Goal: Transaction & Acquisition: Purchase product/service

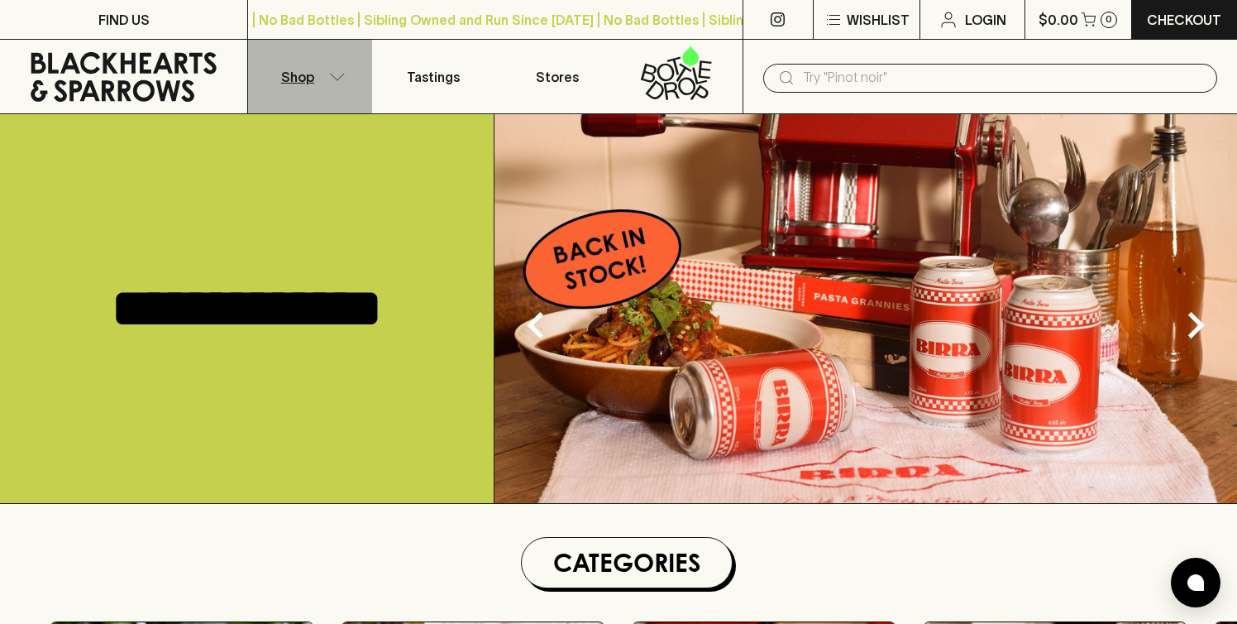
click at [321, 84] on button "Shop" at bounding box center [309, 77] width 123 height 74
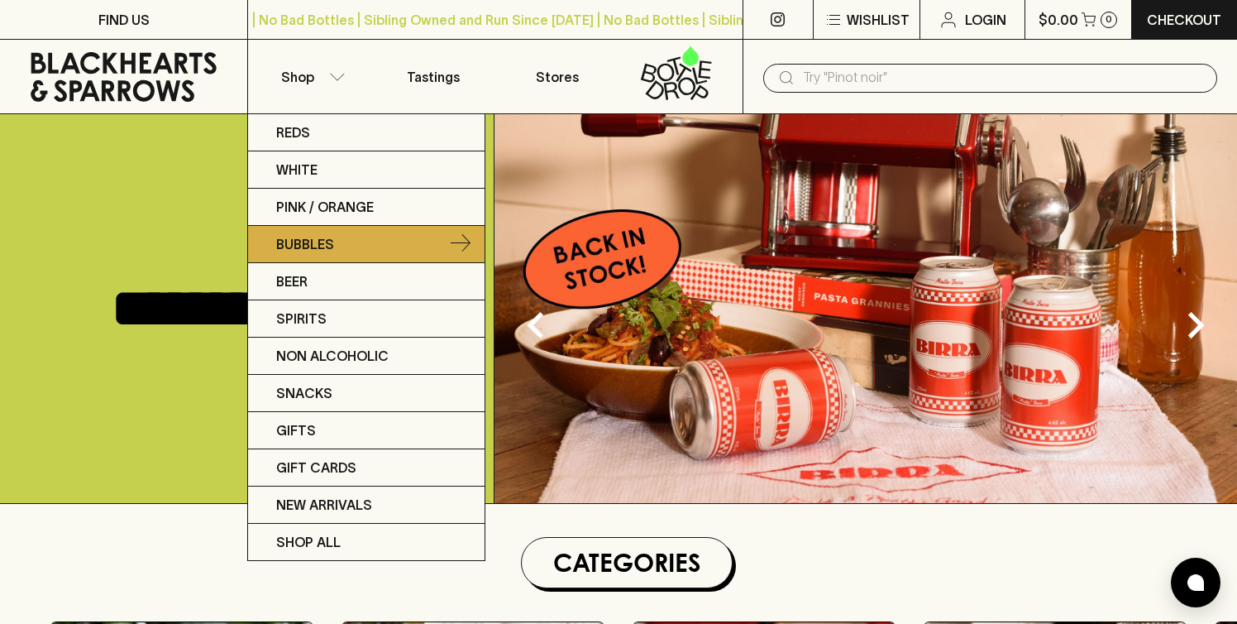
click at [324, 233] on link "Bubbles" at bounding box center [366, 244] width 237 height 37
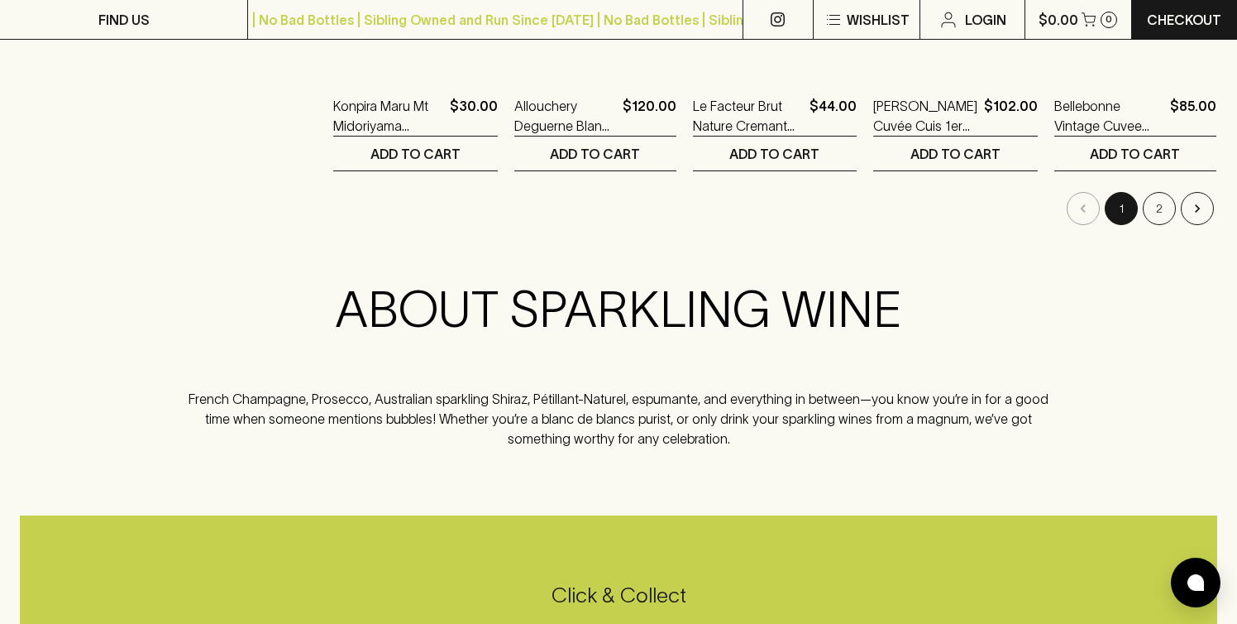
scroll to position [1841, 0]
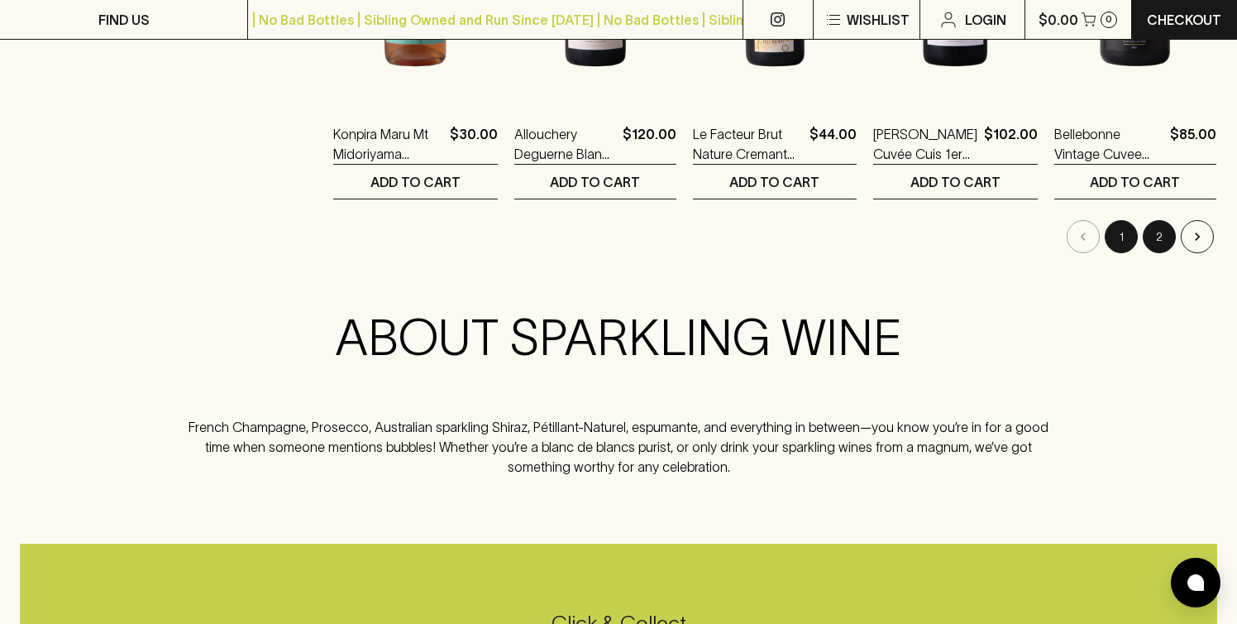
click at [1160, 232] on button "2" at bounding box center [1159, 236] width 33 height 33
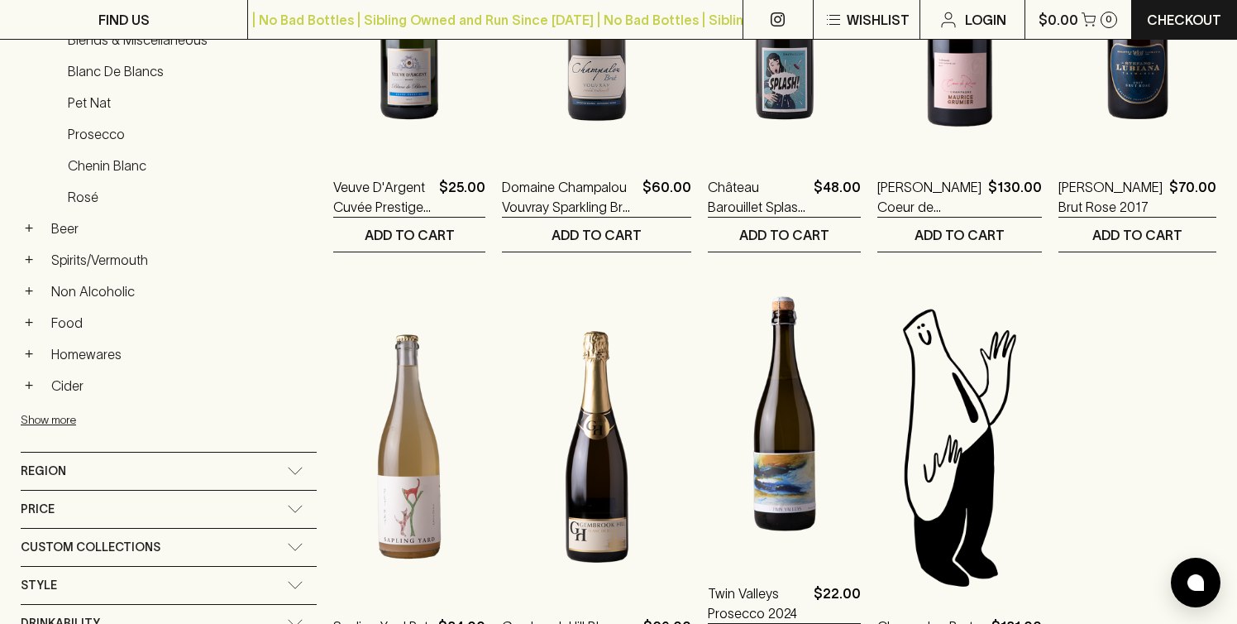
scroll to position [715, 0]
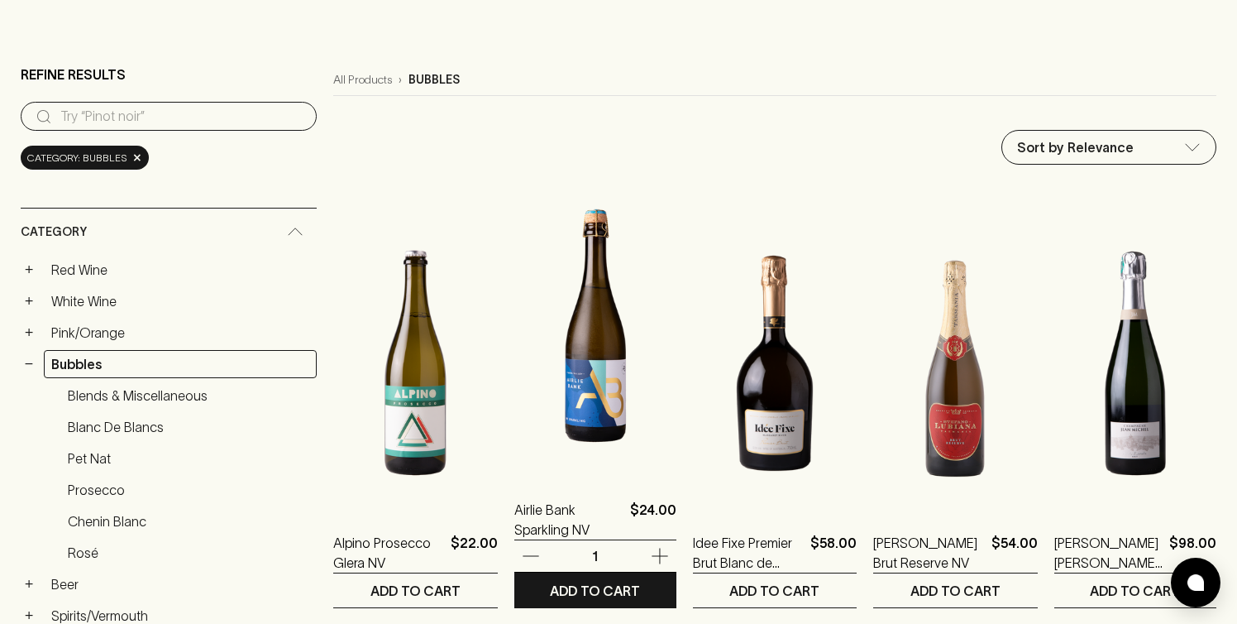
scroll to position [409, 0]
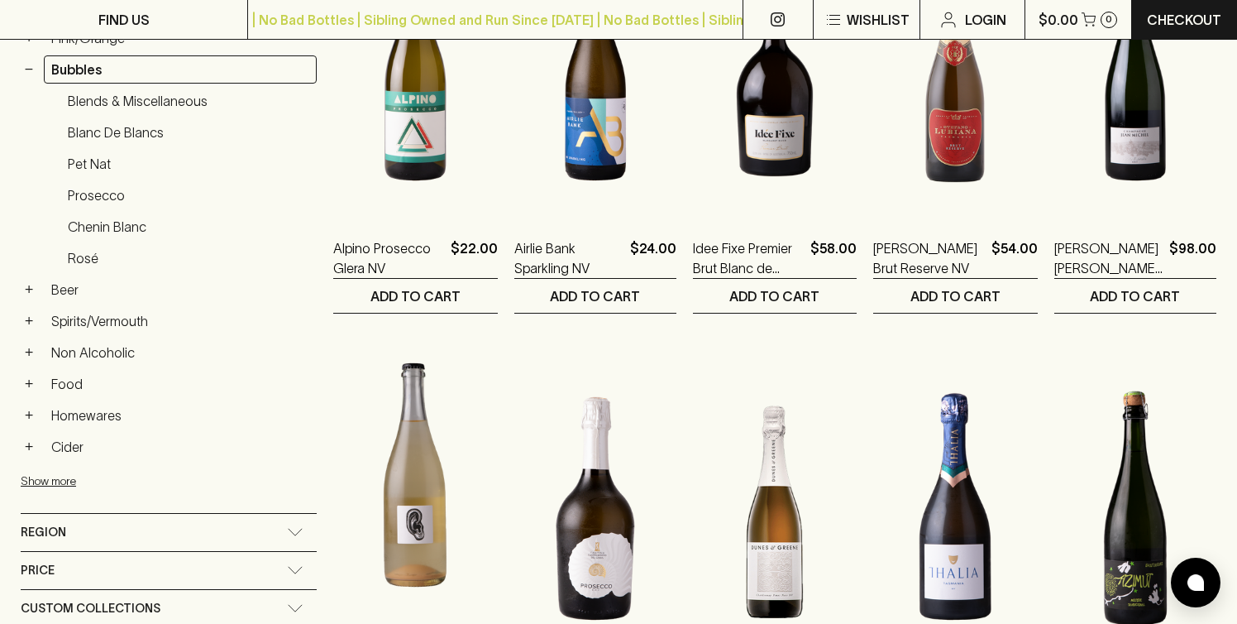
click at [357, 502] on img at bounding box center [415, 474] width 165 height 289
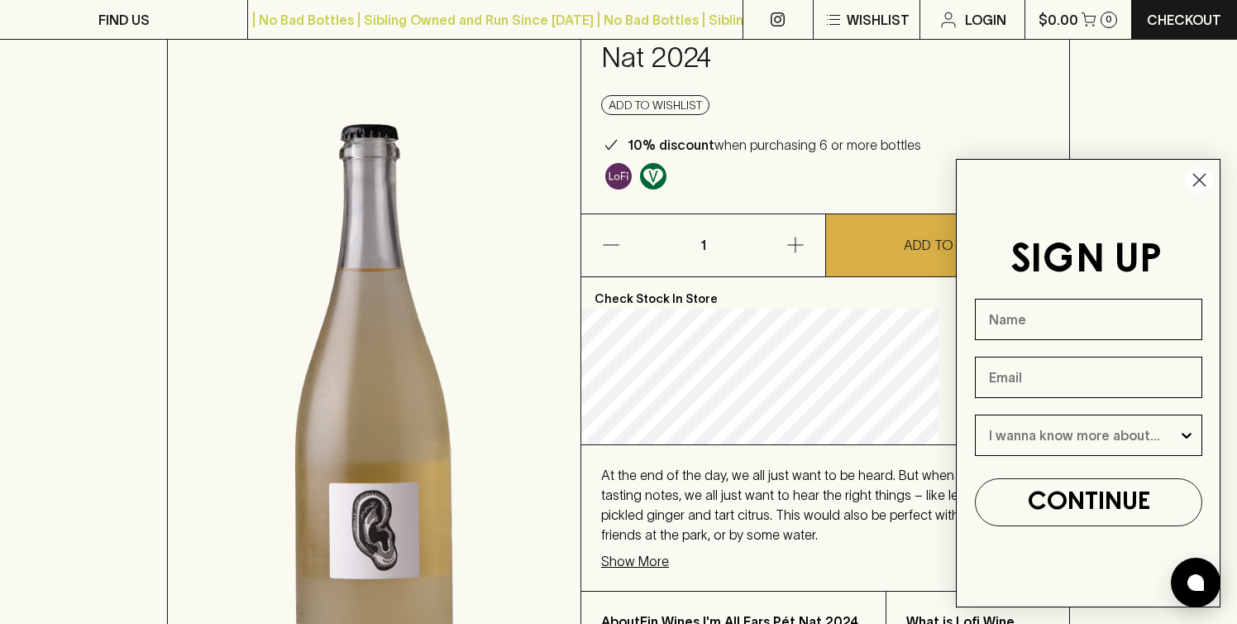
scroll to position [149, 0]
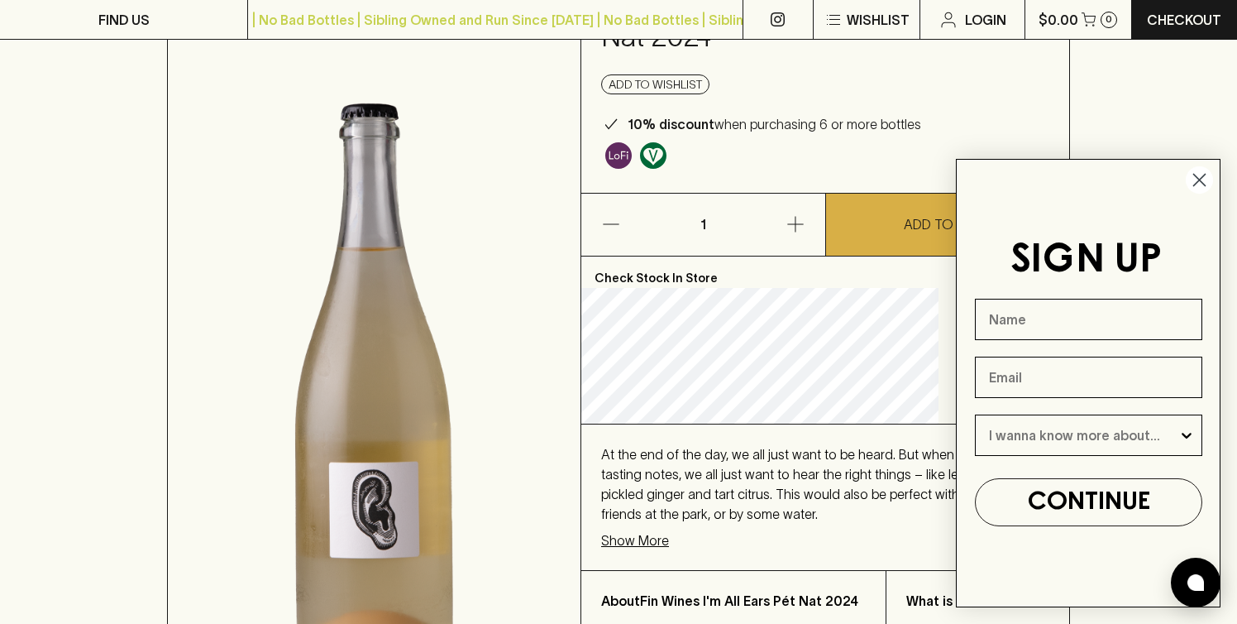
click at [1191, 174] on circle "Close dialog" at bounding box center [1199, 179] width 27 height 27
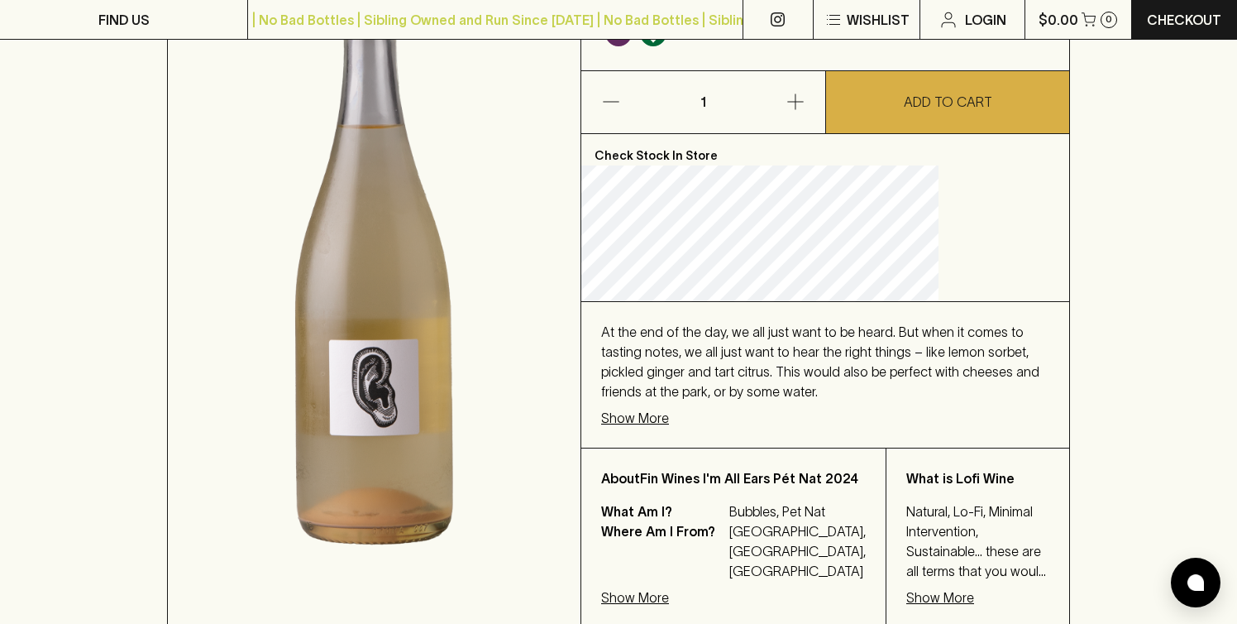
scroll to position [256, 0]
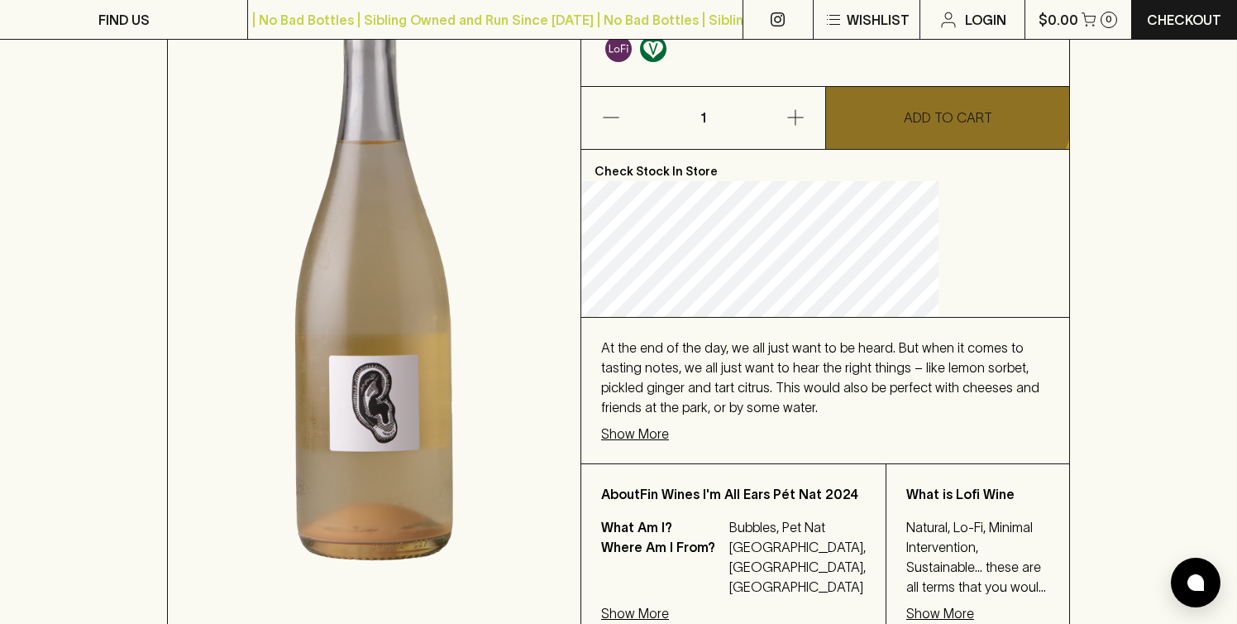
click at [945, 132] on button "ADD TO CART" at bounding box center [947, 118] width 243 height 62
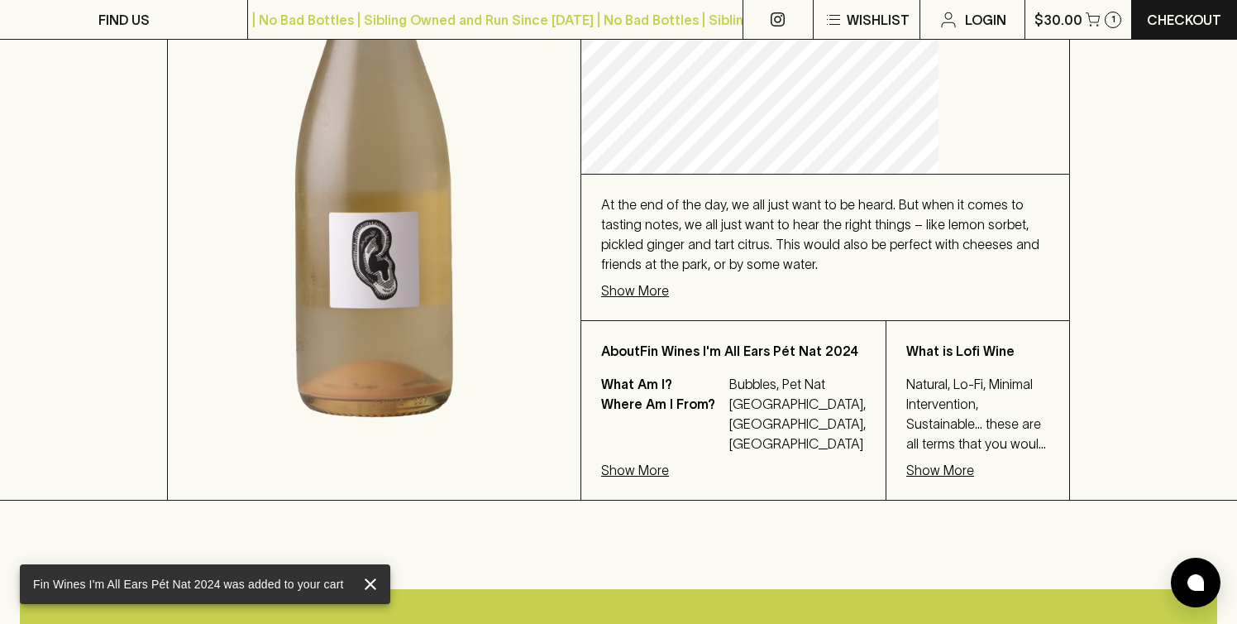
scroll to position [359, 0]
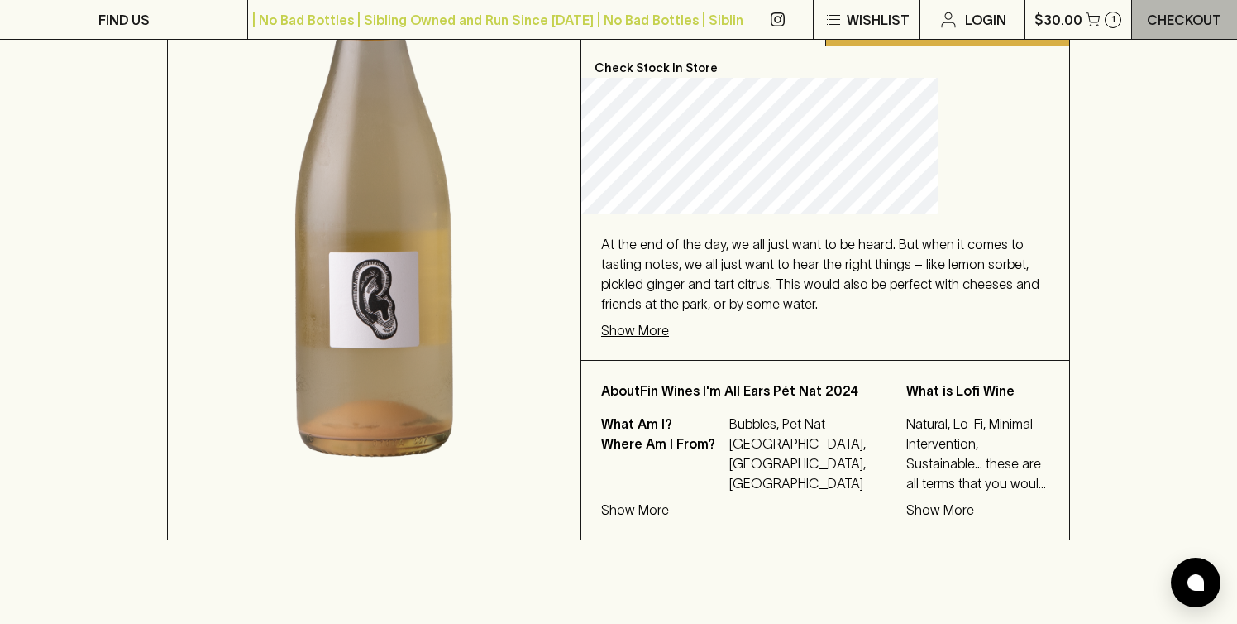
click at [1198, 20] on p "Checkout" at bounding box center [1184, 20] width 74 height 20
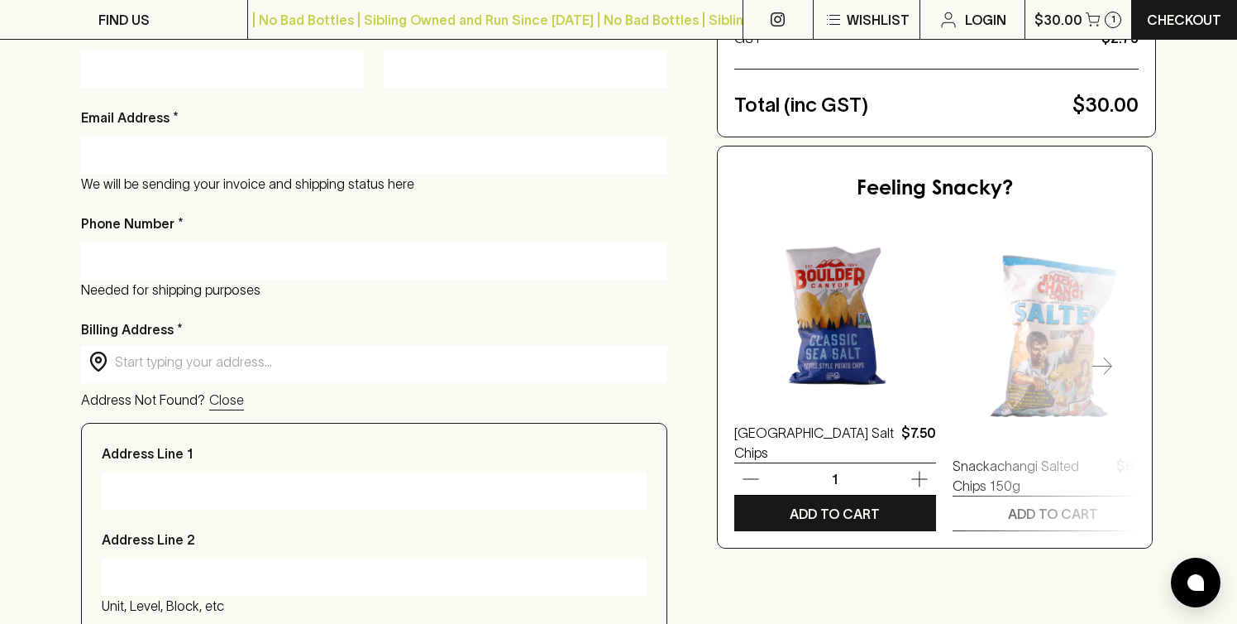
scroll to position [457, 0]
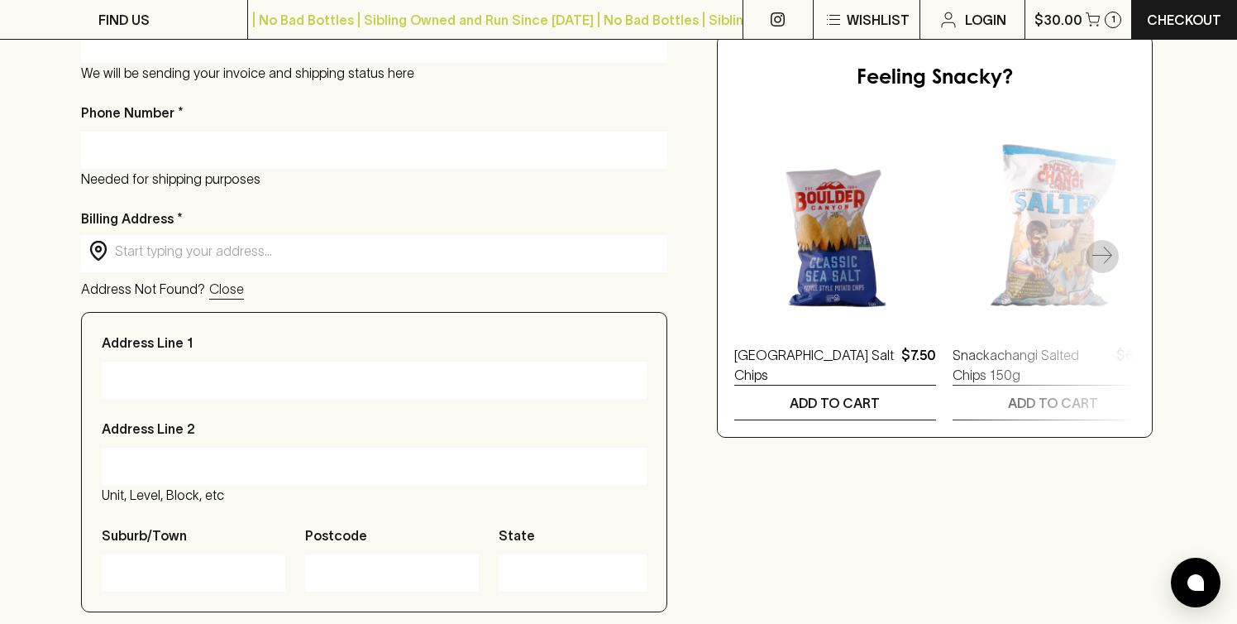
click at [1098, 253] on icon "button" at bounding box center [1103, 256] width 20 height 20
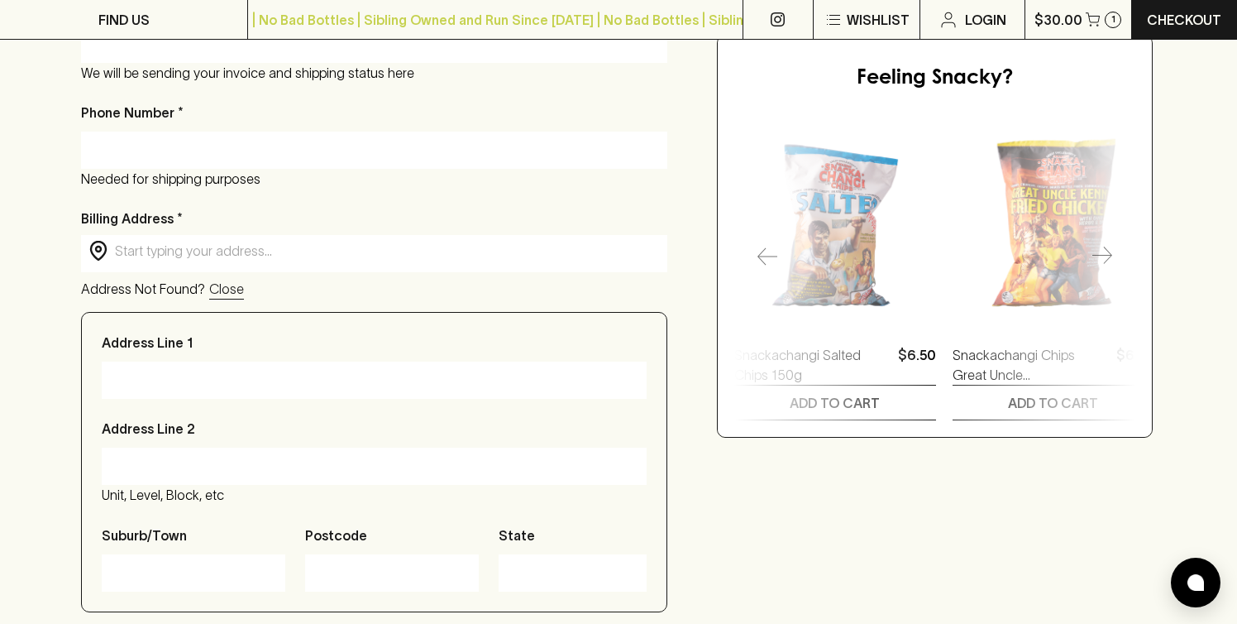
click at [1098, 253] on icon "button" at bounding box center [1103, 256] width 20 height 20
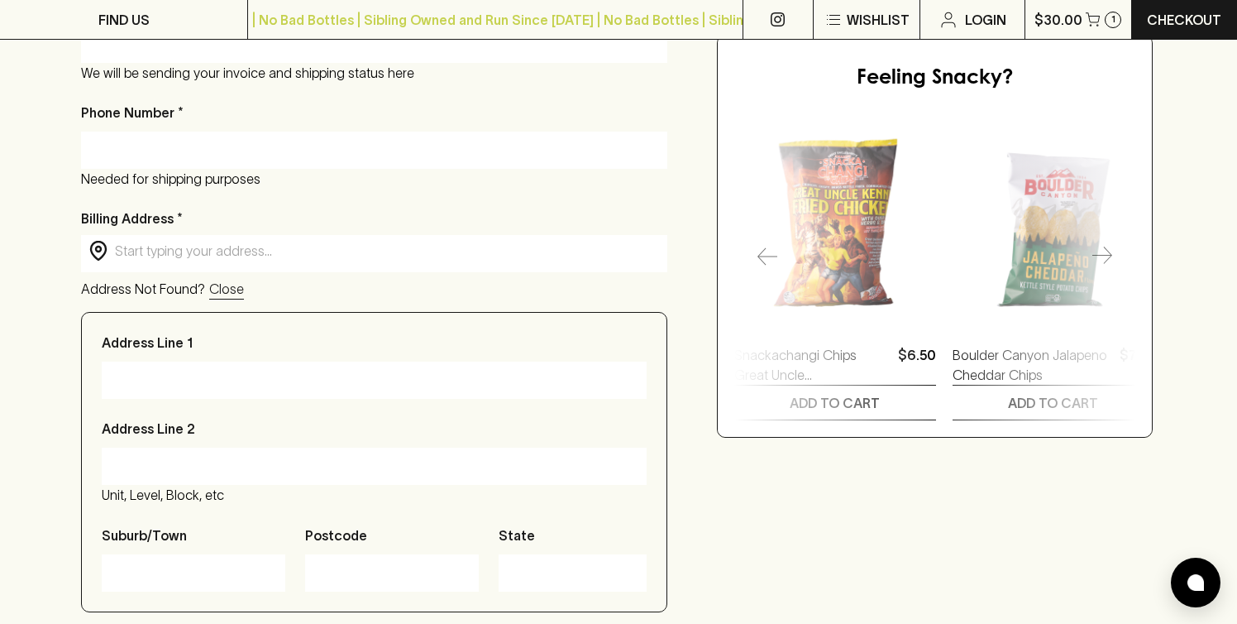
click at [1098, 253] on icon "button" at bounding box center [1103, 256] width 20 height 20
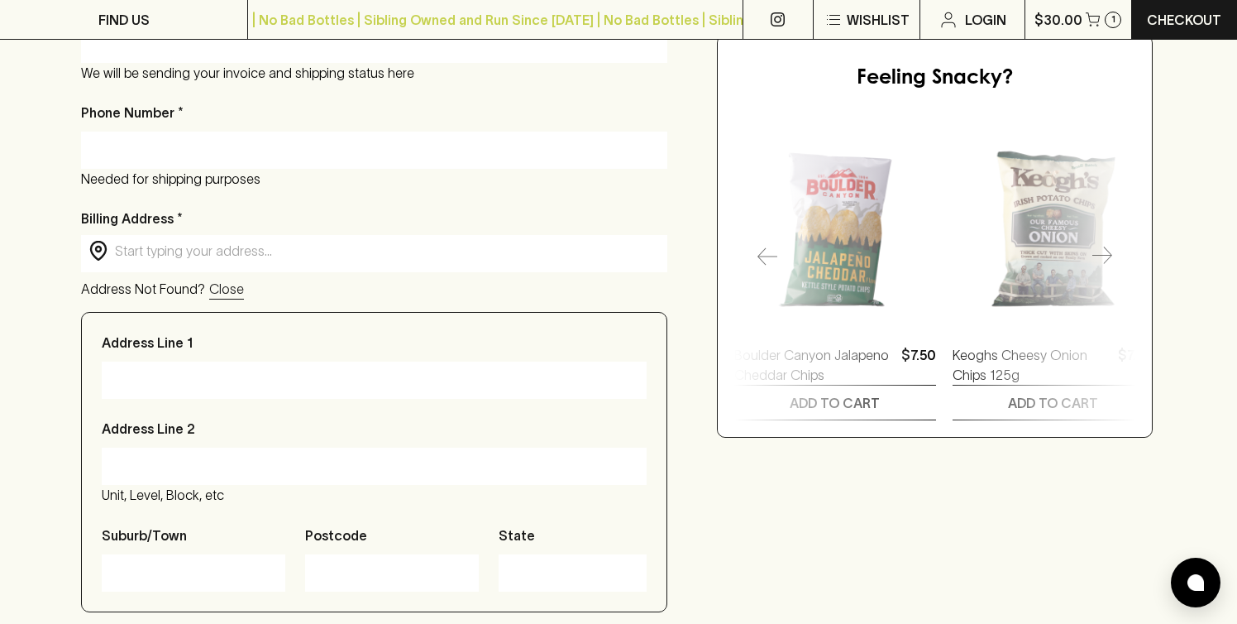
click at [1098, 253] on icon "button" at bounding box center [1103, 256] width 20 height 20
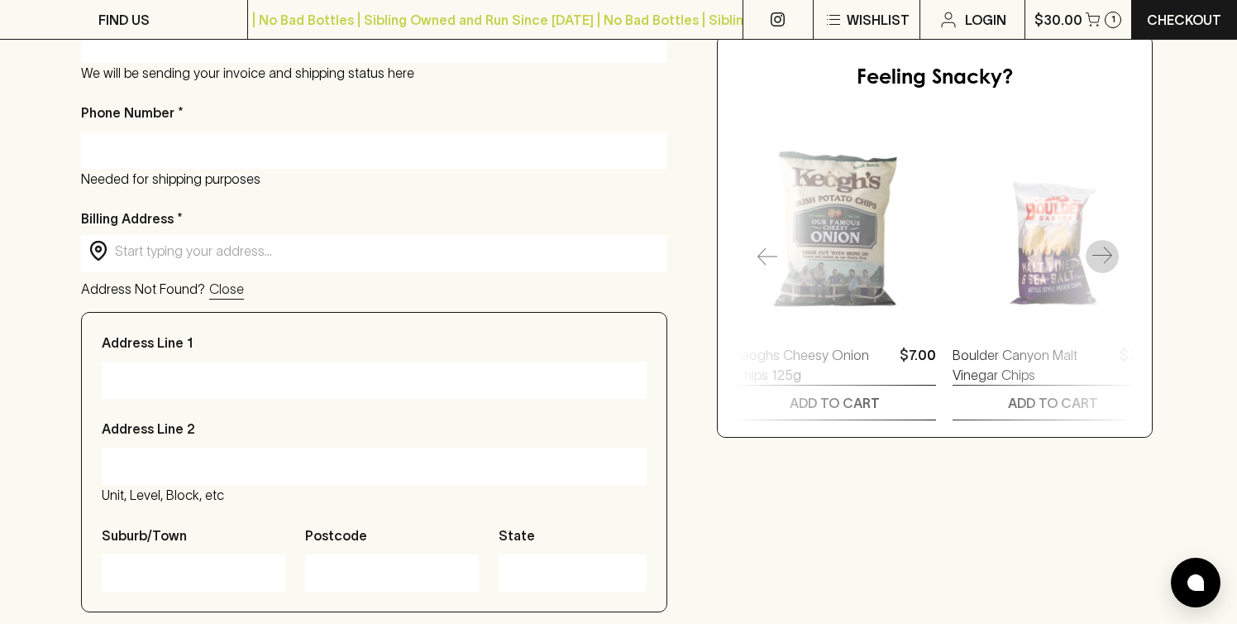
click at [1098, 254] on icon "button" at bounding box center [1103, 256] width 20 height 20
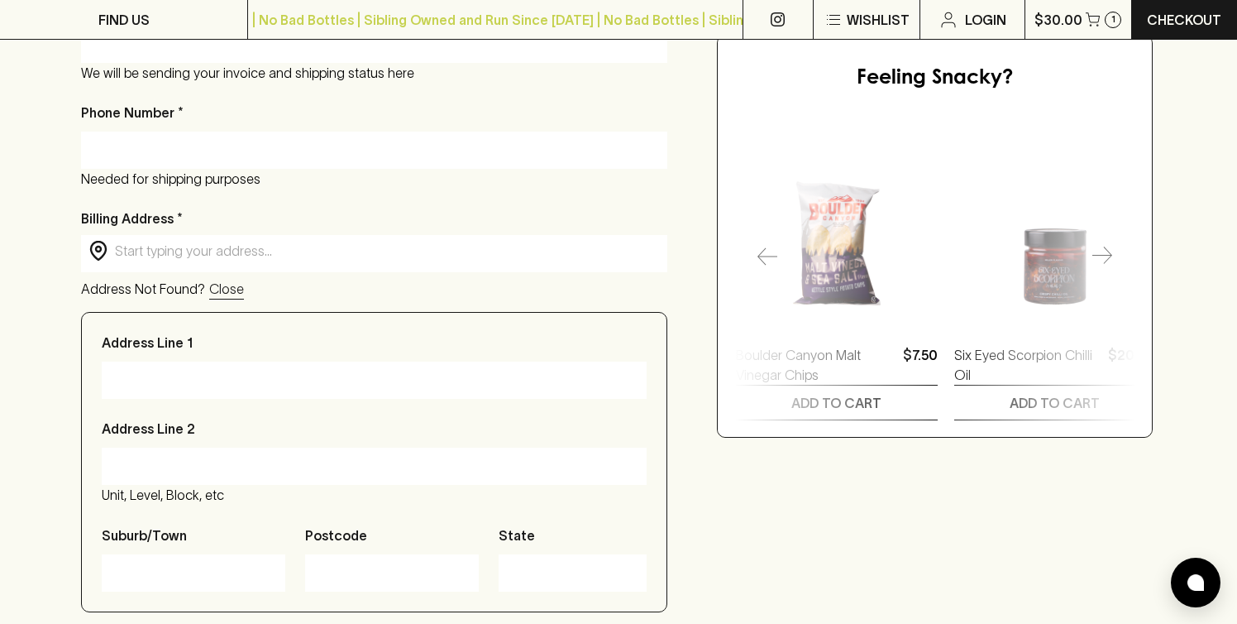
scroll to position [0, 1092]
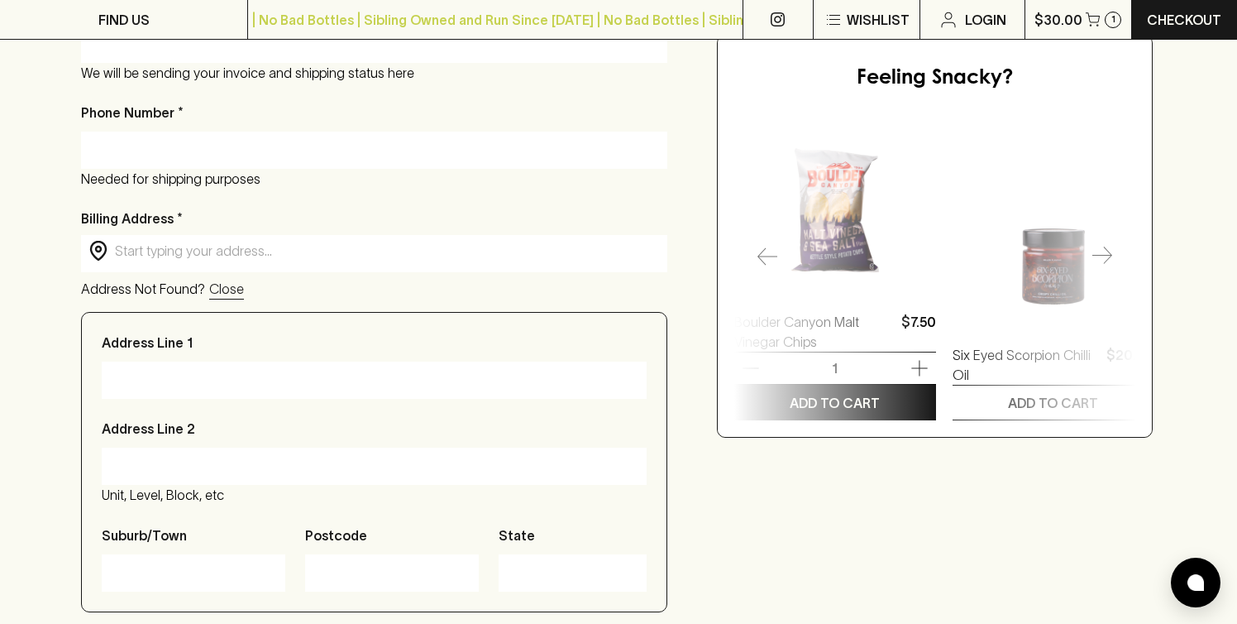
click at [830, 259] on img at bounding box center [835, 195] width 202 height 202
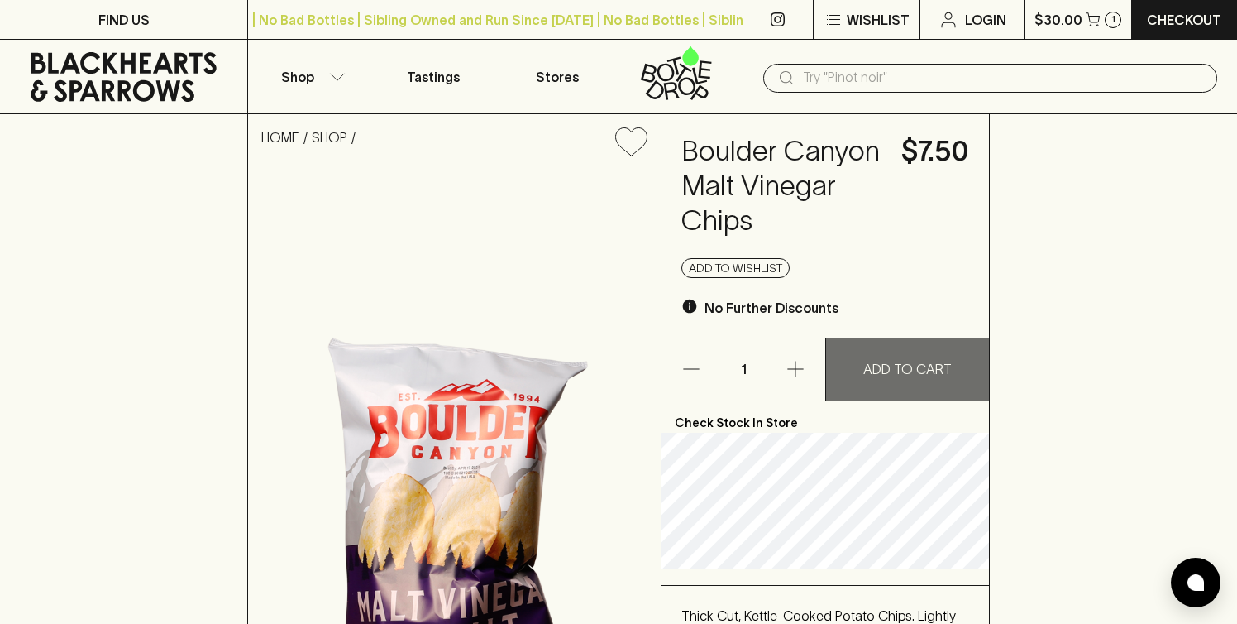
click at [881, 359] on p "ADD TO CART" at bounding box center [908, 369] width 89 height 20
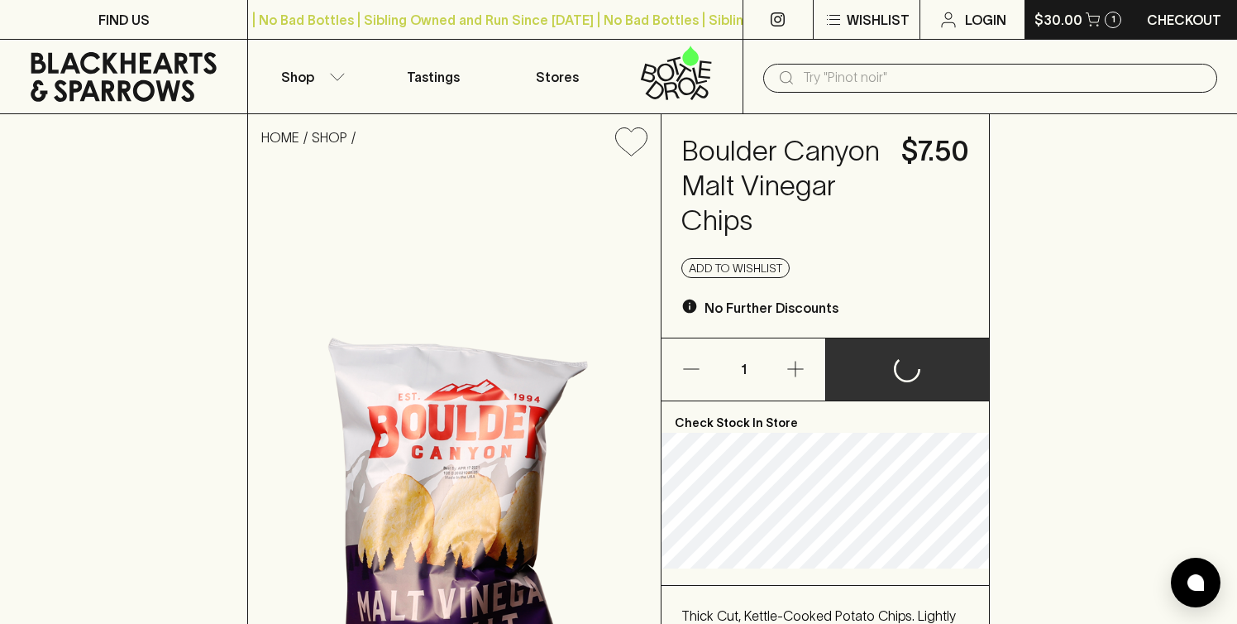
click at [1083, 24] on button "$30.00 1" at bounding box center [1079, 19] width 106 height 39
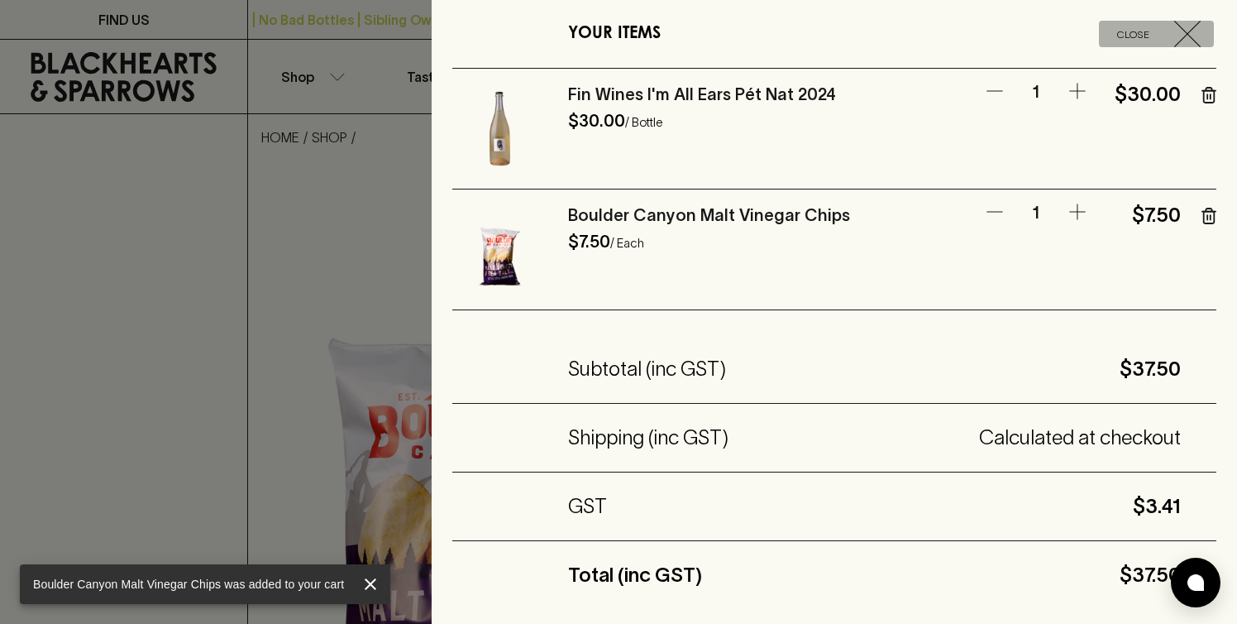
click at [1194, 21] on icon "button" at bounding box center [1188, 34] width 26 height 26
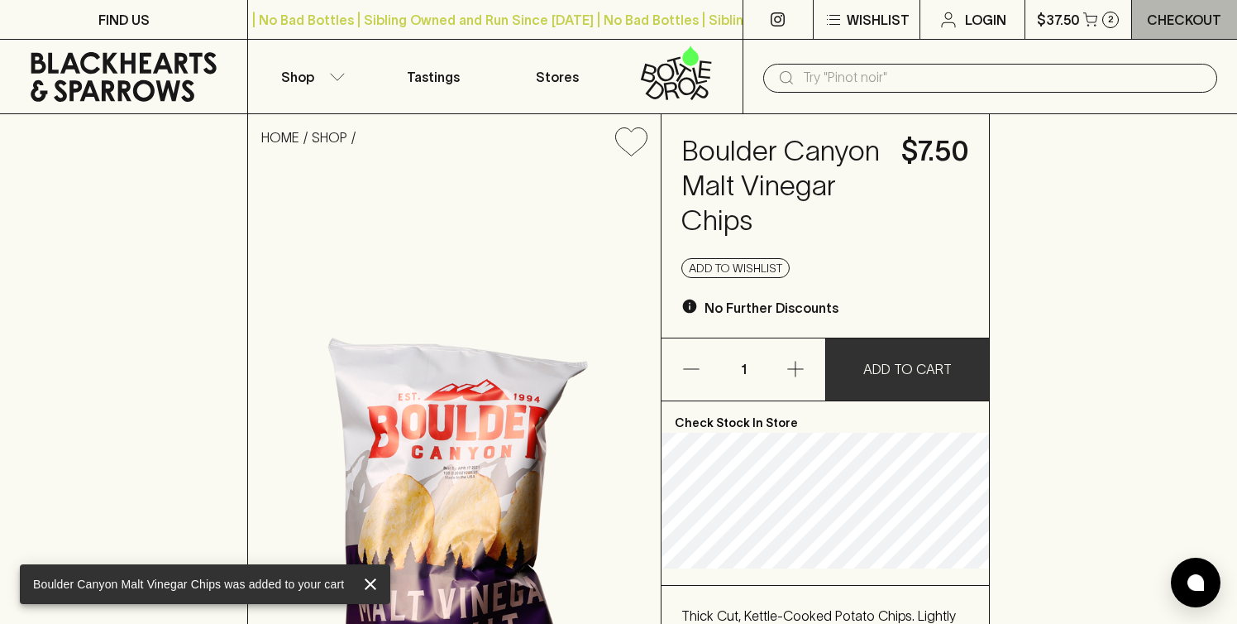
click at [1207, 14] on p "Checkout" at bounding box center [1184, 20] width 74 height 20
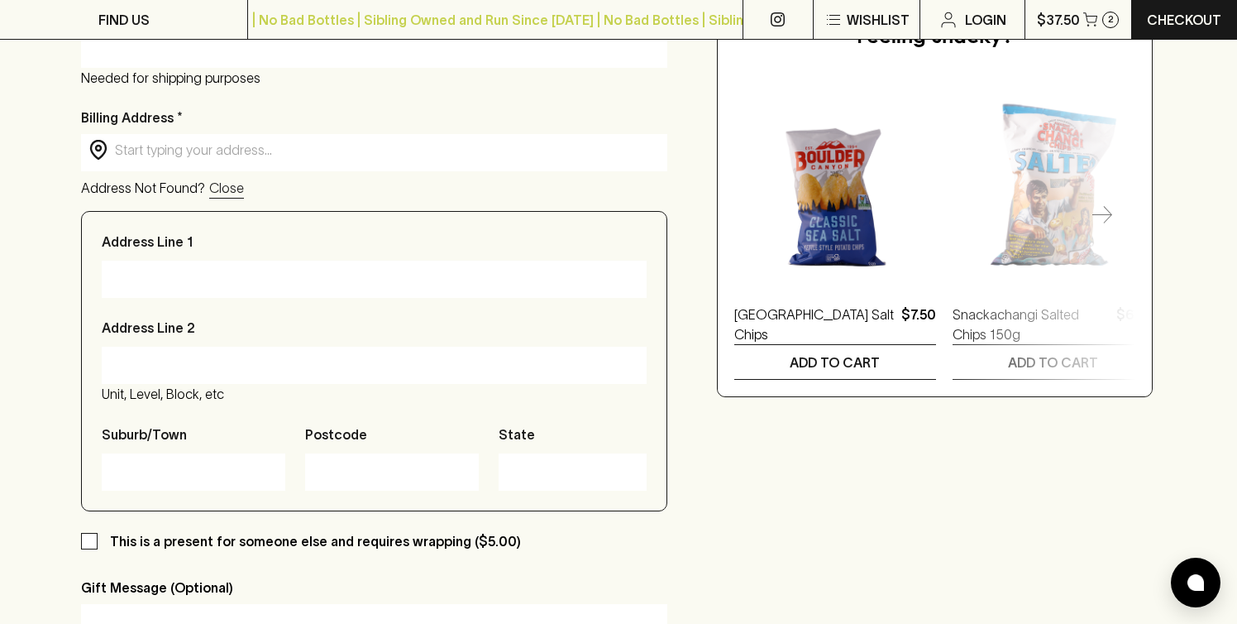
scroll to position [557, 0]
click at [246, 290] on input "Address Line 1" at bounding box center [374, 280] width 520 height 26
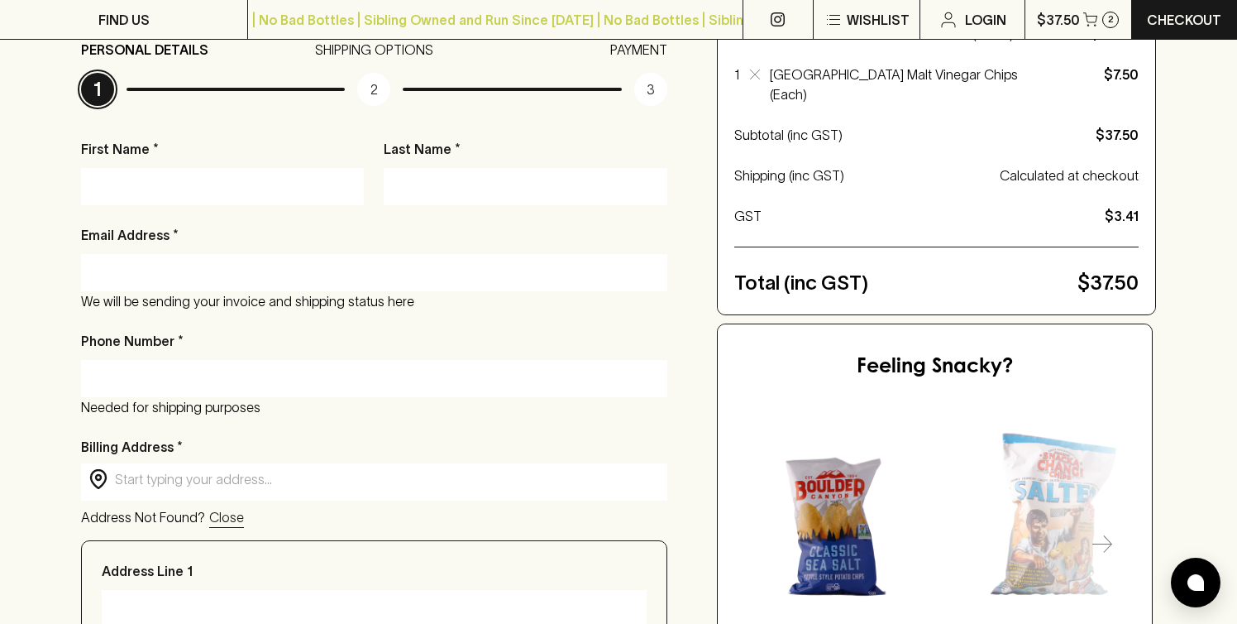
scroll to position [0, 0]
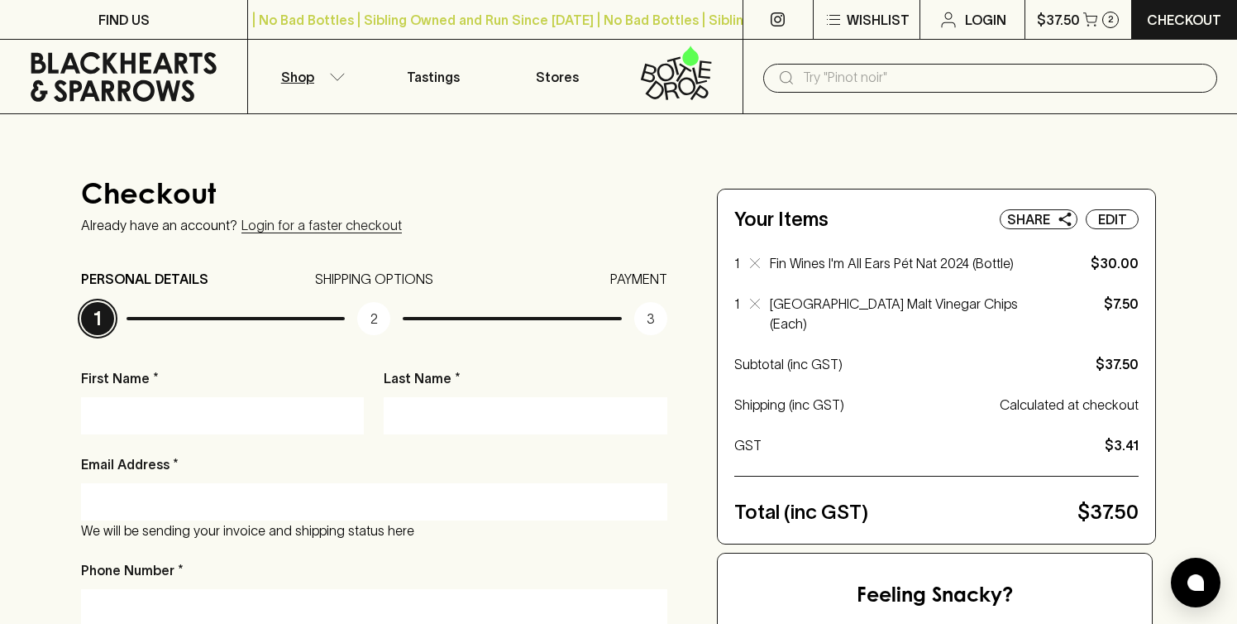
click at [297, 65] on button "Shop" at bounding box center [309, 77] width 123 height 74
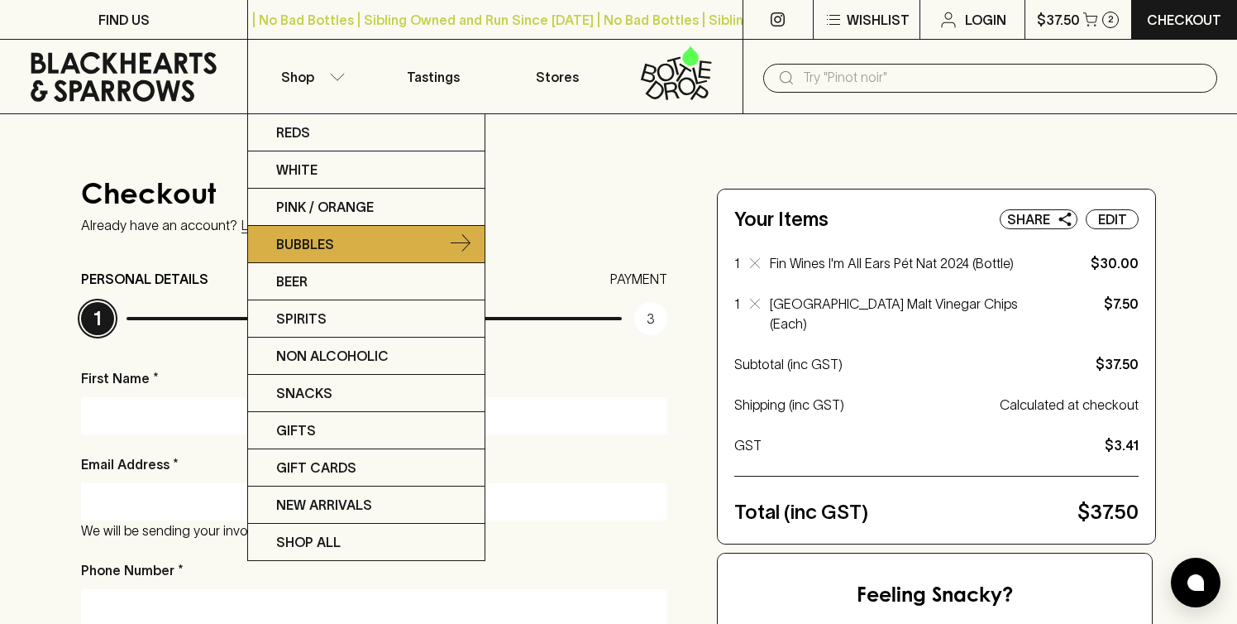
click at [324, 249] on p "Bubbles" at bounding box center [305, 244] width 58 height 20
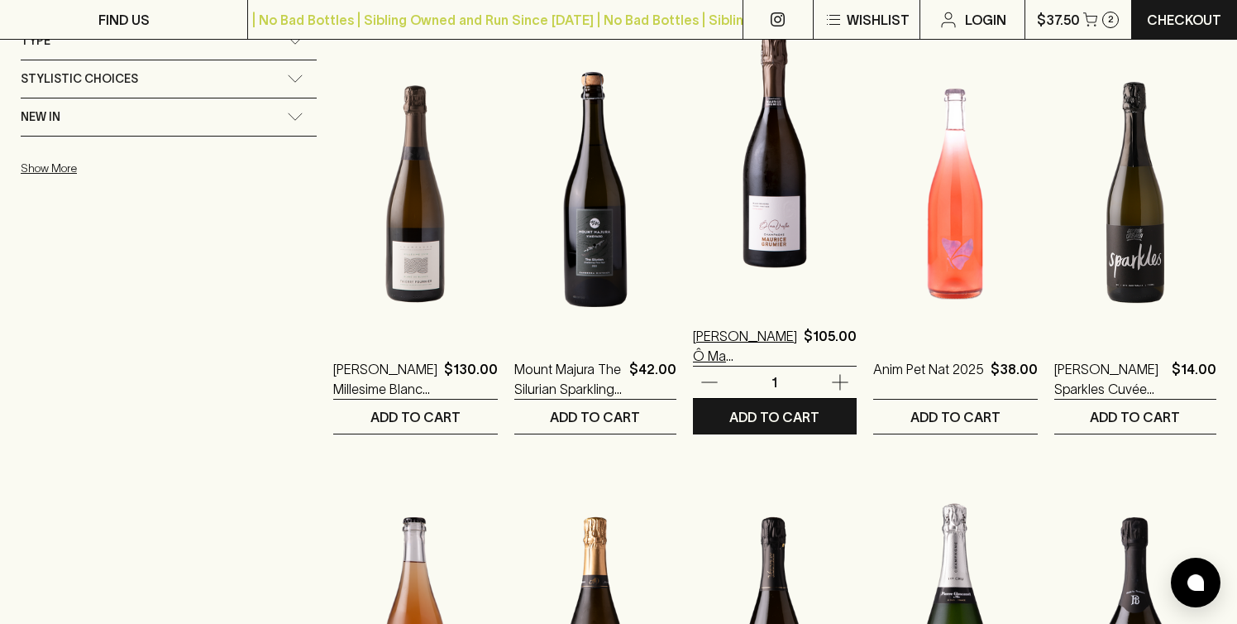
scroll to position [1192, 0]
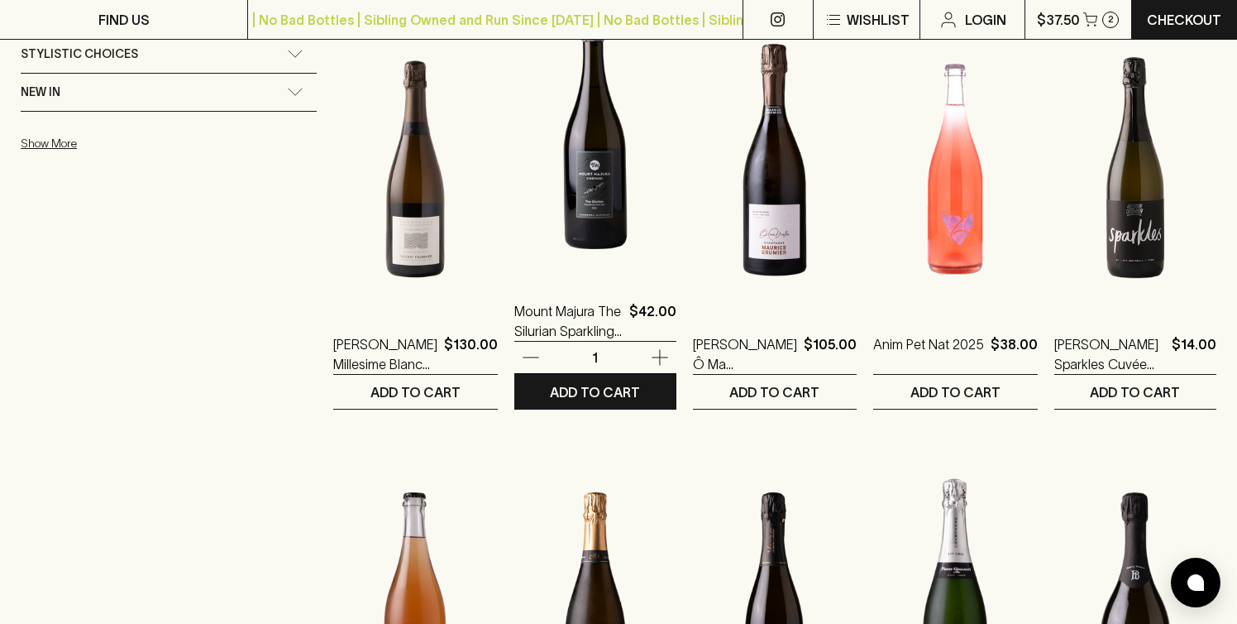
click at [563, 253] on img at bounding box center [595, 131] width 162 height 289
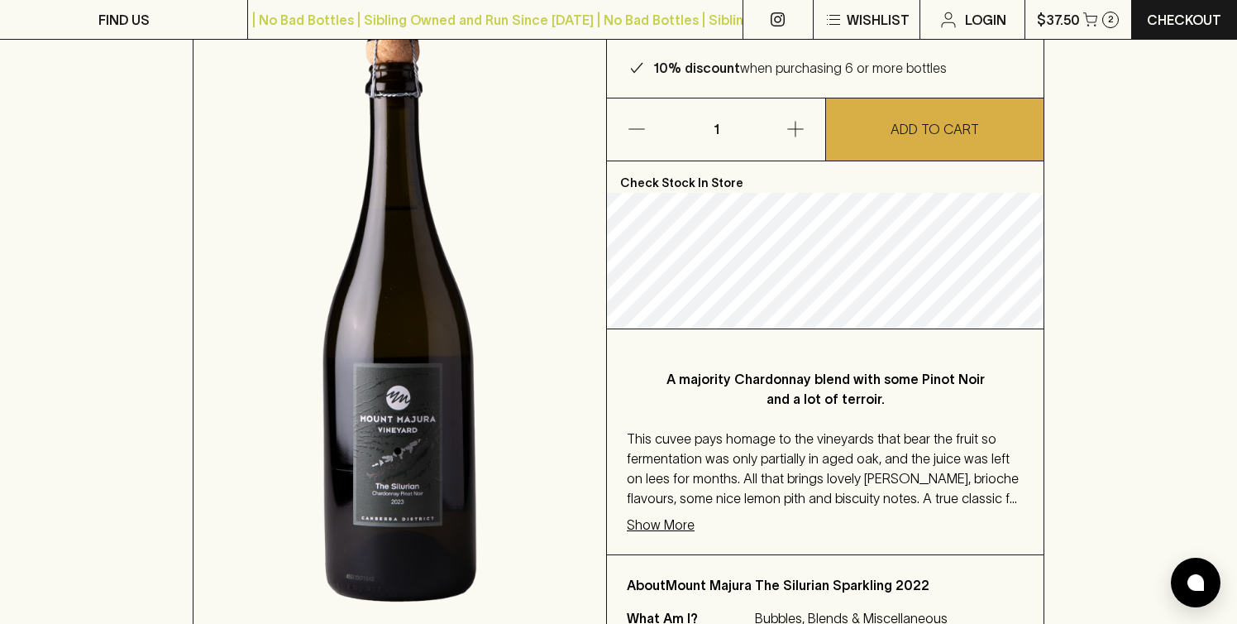
scroll to position [206, 0]
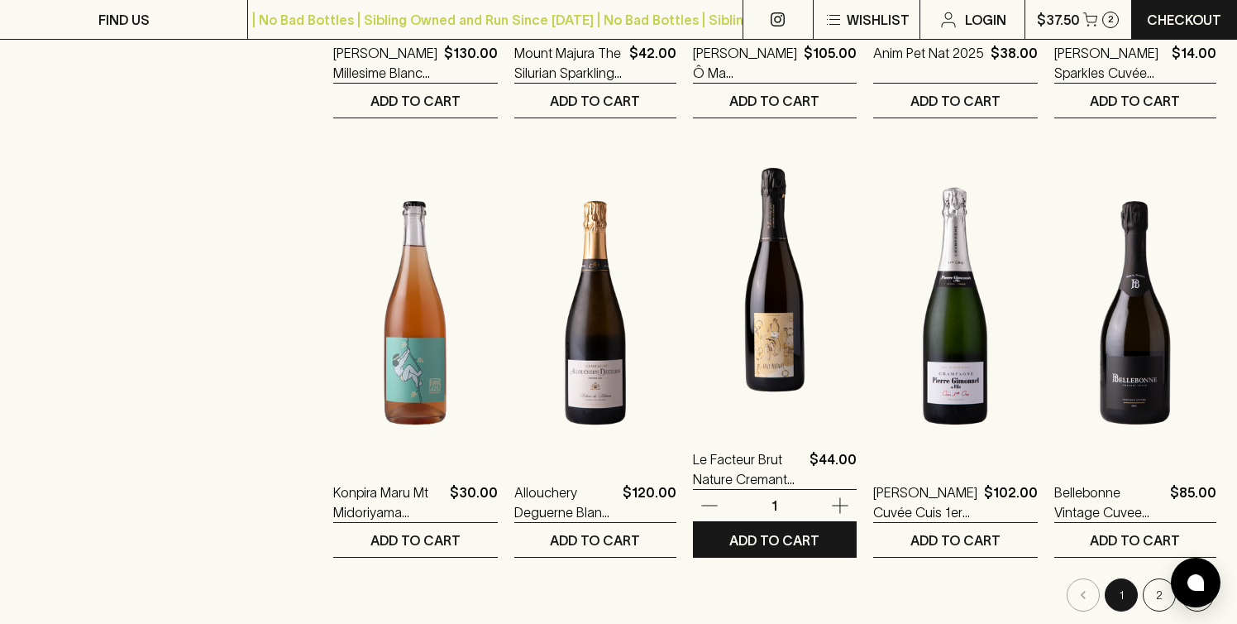
scroll to position [1477, 0]
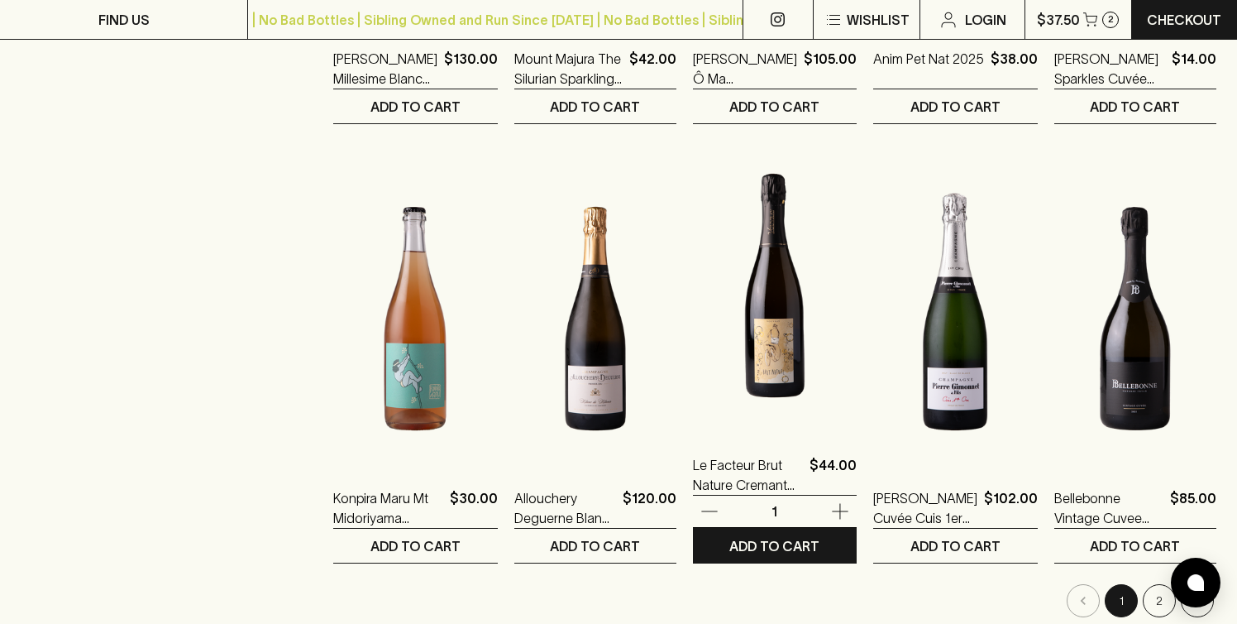
click at [746, 344] on img at bounding box center [775, 285] width 164 height 289
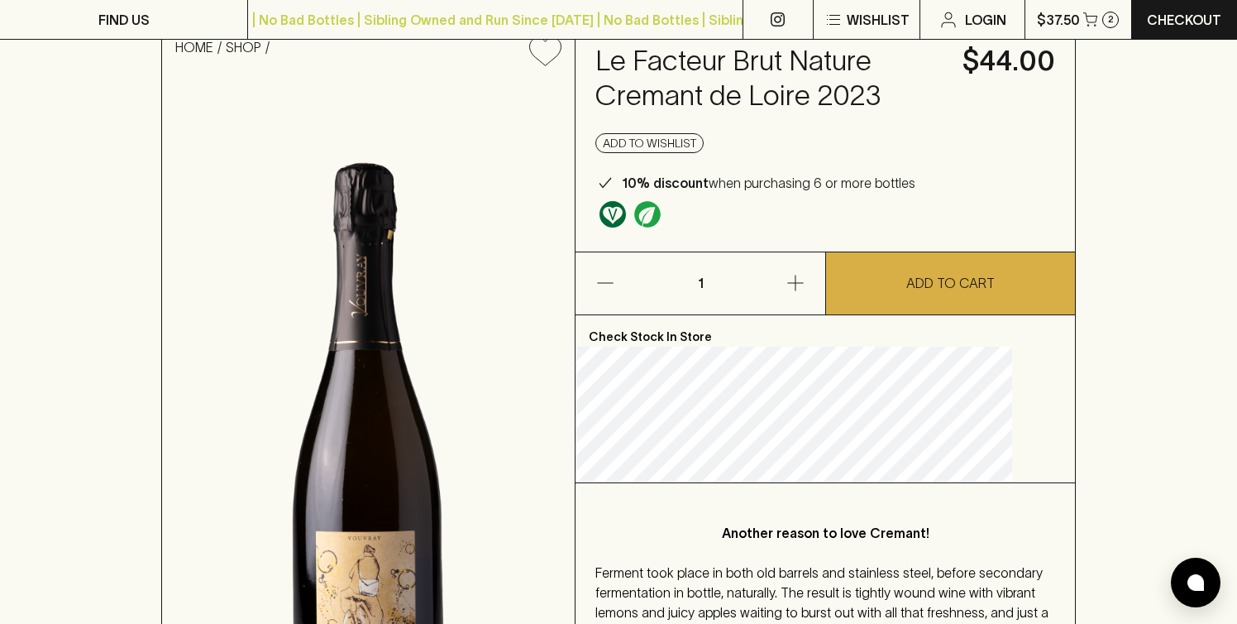
scroll to position [66, 0]
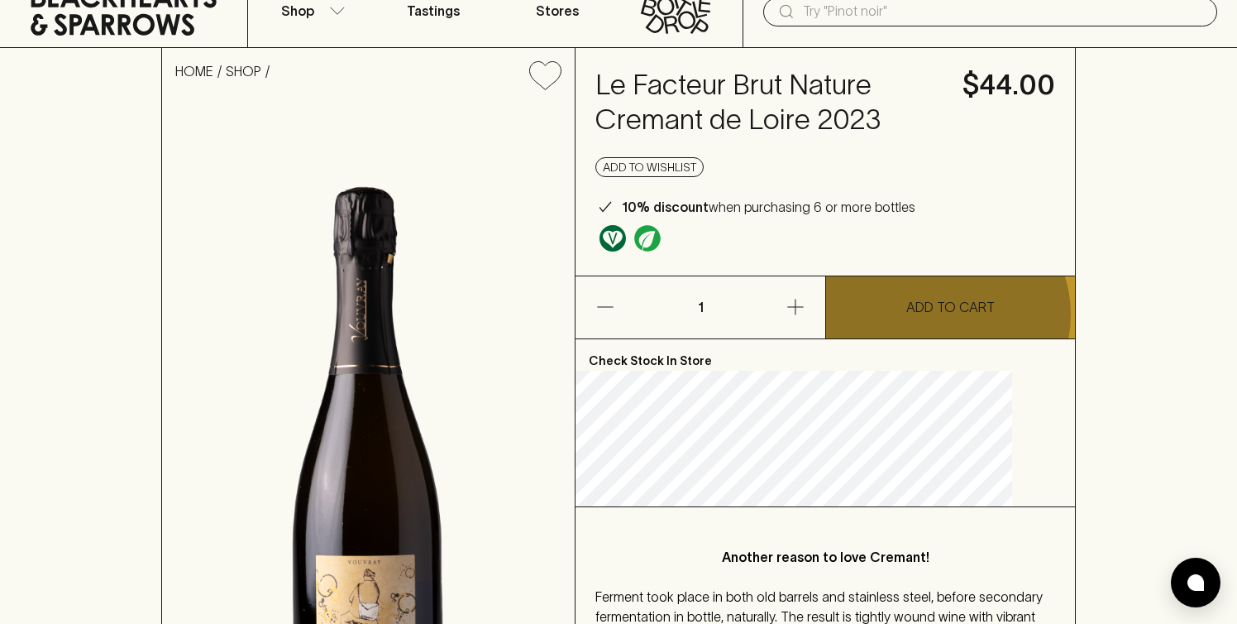
click at [945, 314] on p "ADD TO CART" at bounding box center [951, 307] width 89 height 20
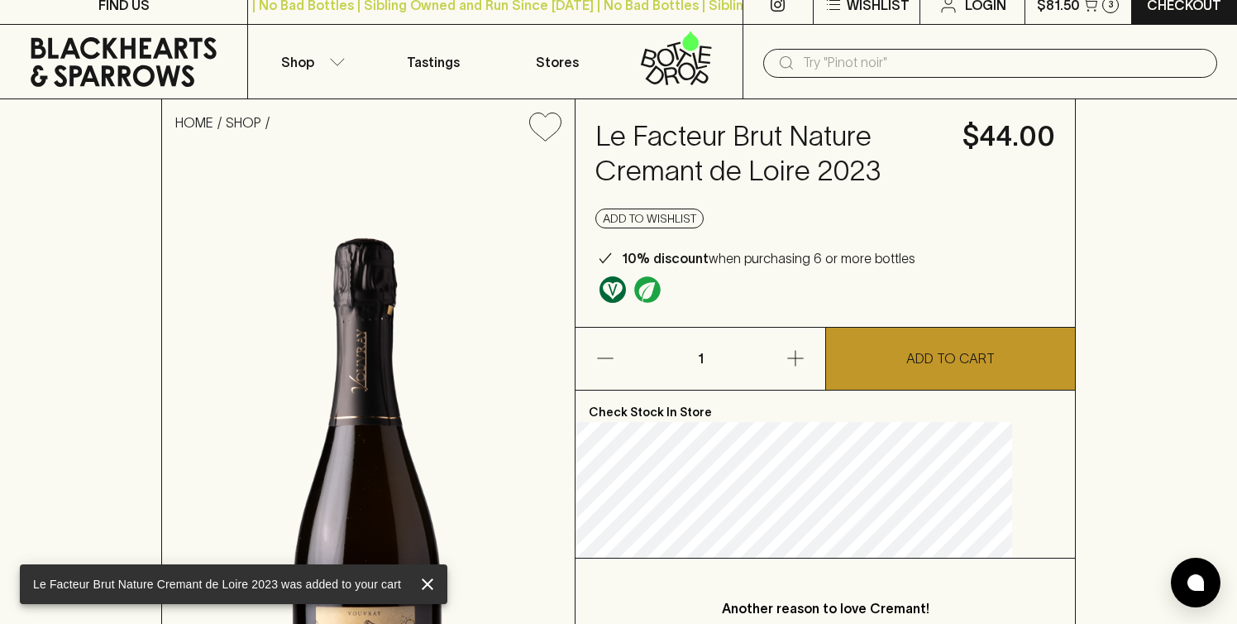
scroll to position [0, 0]
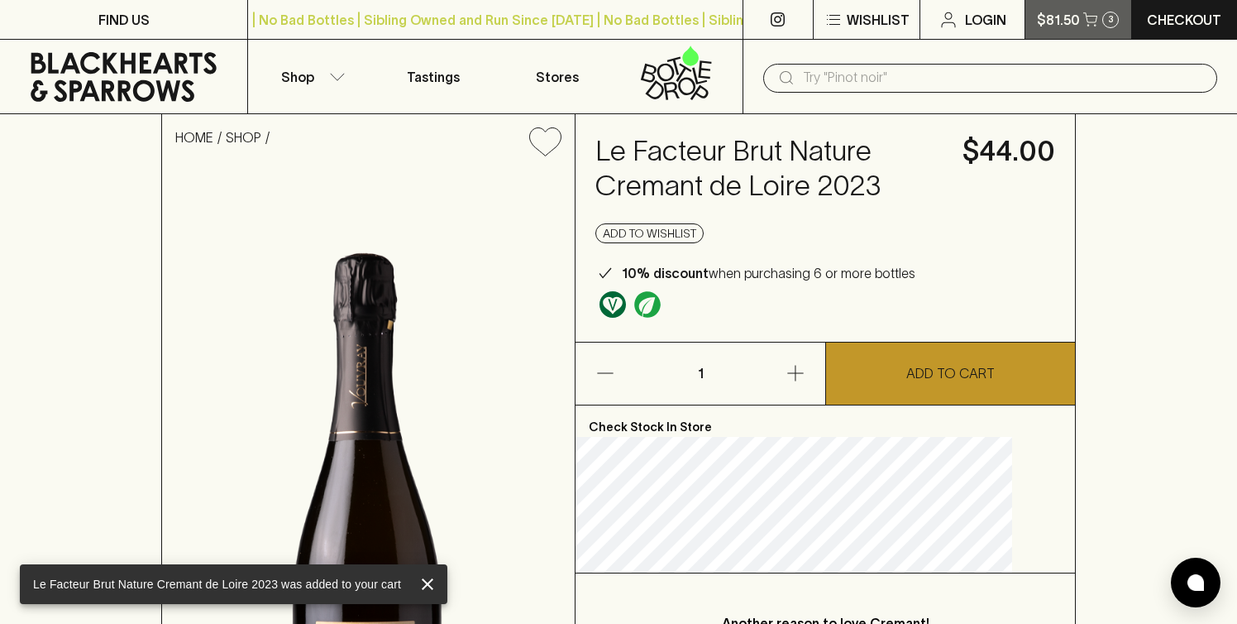
click at [1085, 5] on button "$81.50 3" at bounding box center [1079, 19] width 106 height 39
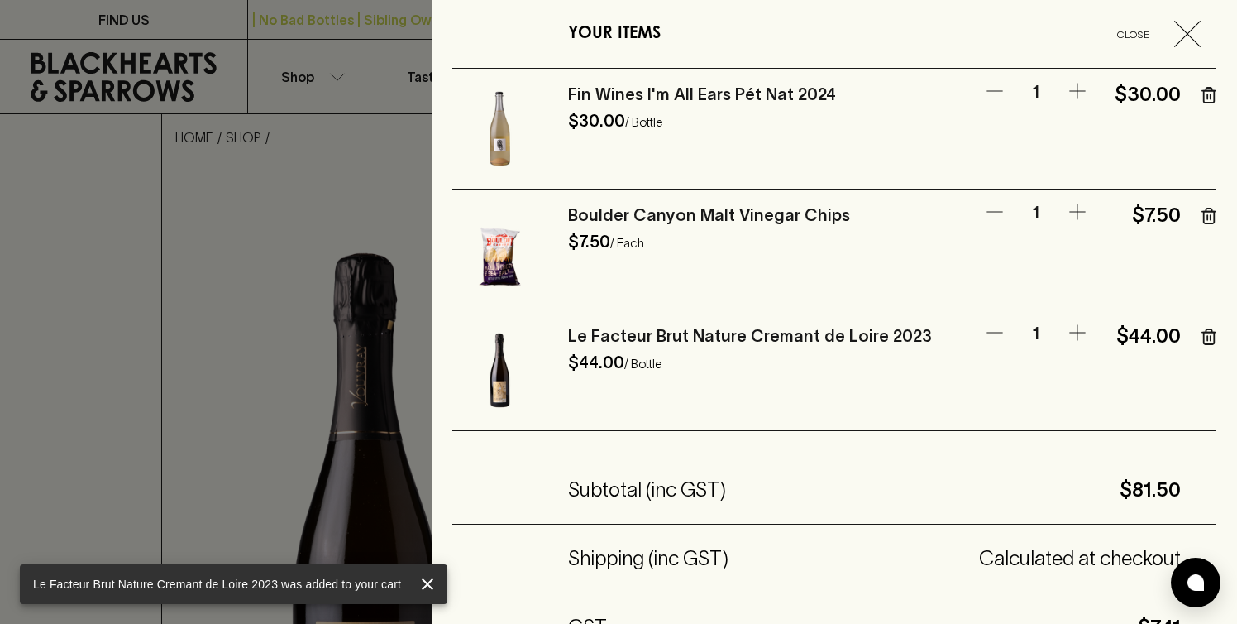
click at [1203, 91] on icon "button" at bounding box center [1209, 91] width 13 height 0
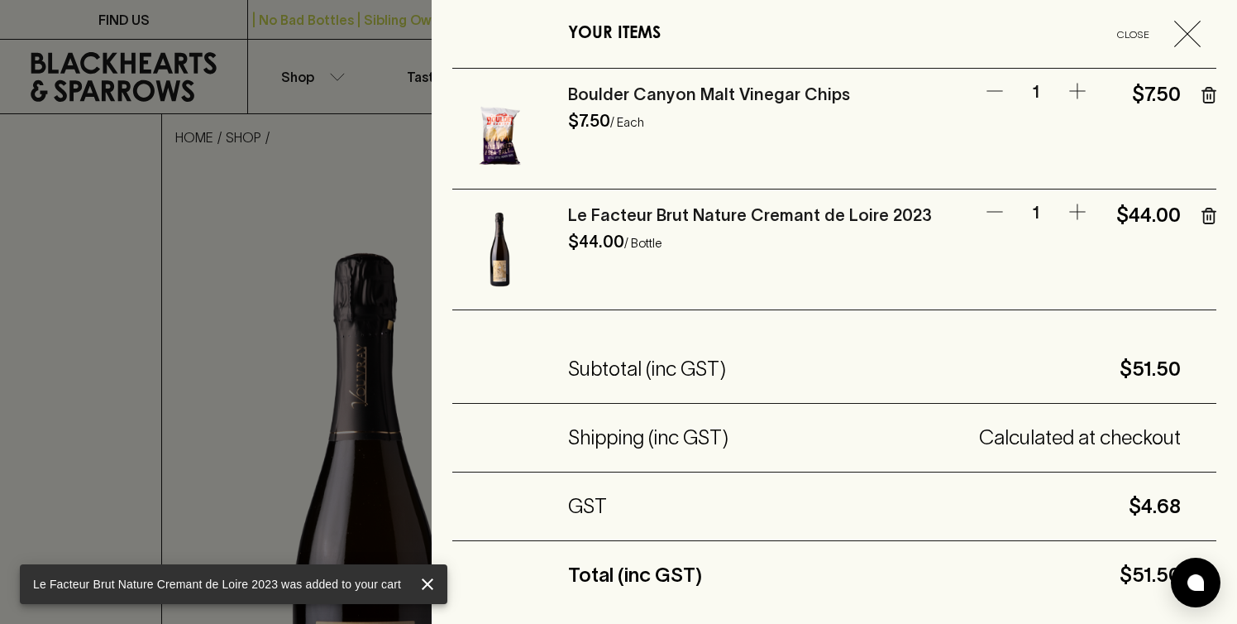
click at [1211, 93] on icon "button" at bounding box center [1209, 95] width 15 height 17
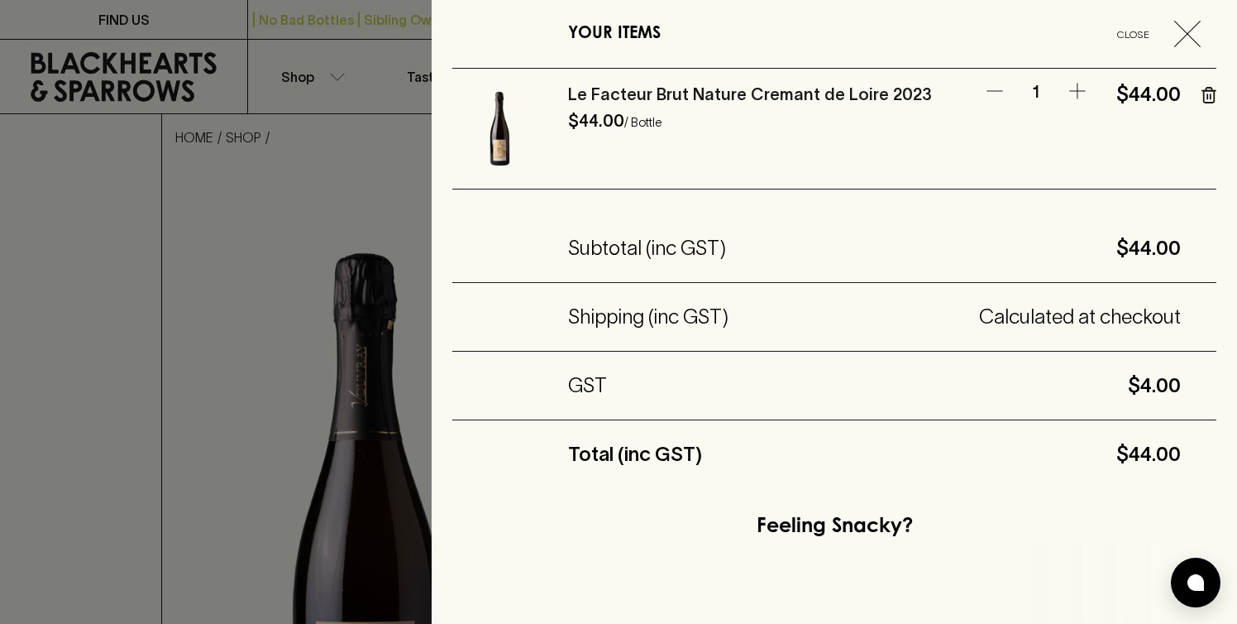
click at [1165, 26] on span "Close" at bounding box center [1133, 34] width 69 height 17
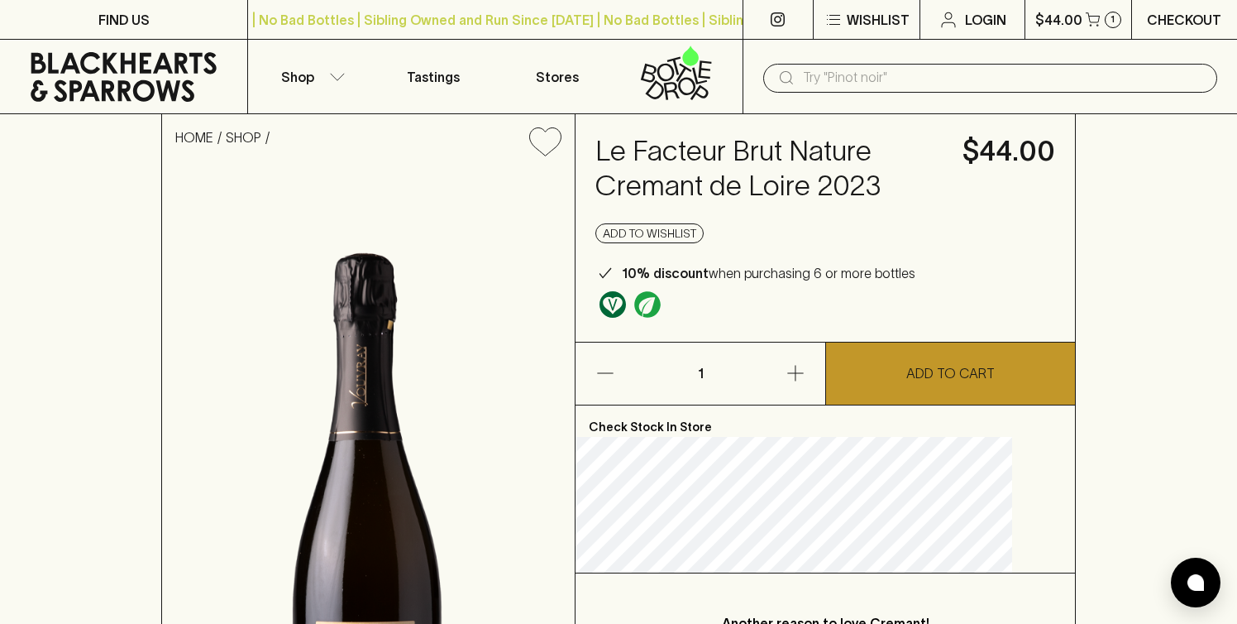
click at [1176, 18] on p "Checkout" at bounding box center [1184, 20] width 74 height 20
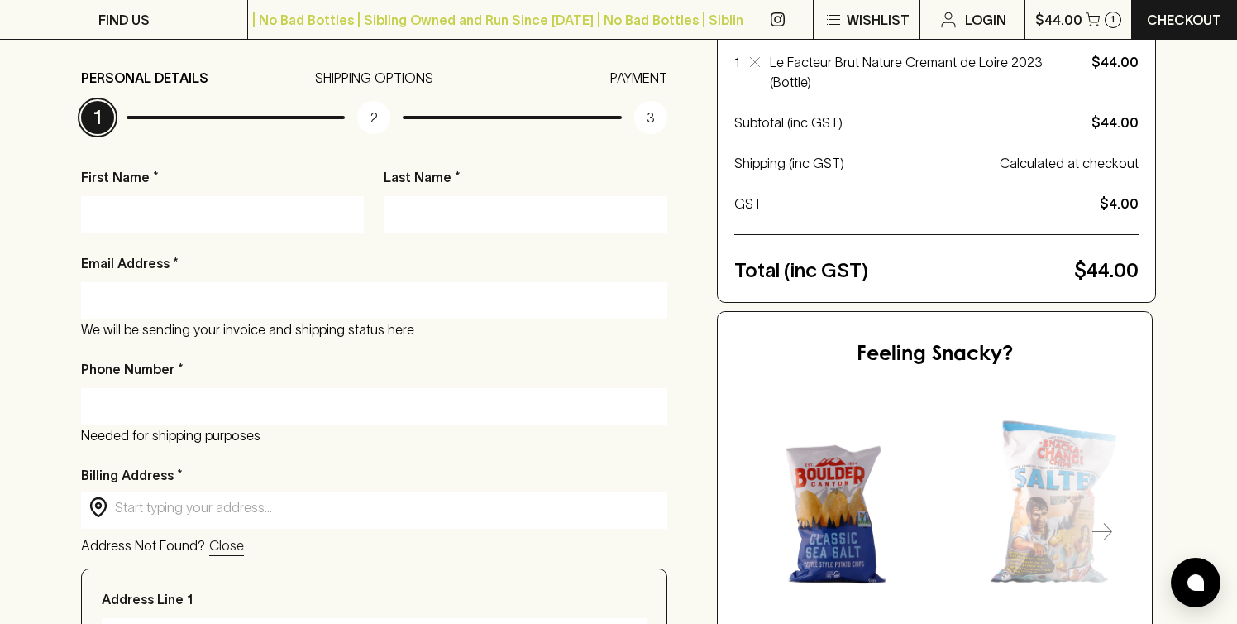
scroll to position [202, 0]
click at [255, 209] on input "First Name *" at bounding box center [222, 213] width 258 height 26
type input "Augusta"
type input "[PERSON_NAME]"
type input "[EMAIL_ADDRESS][DOMAIN_NAME]"
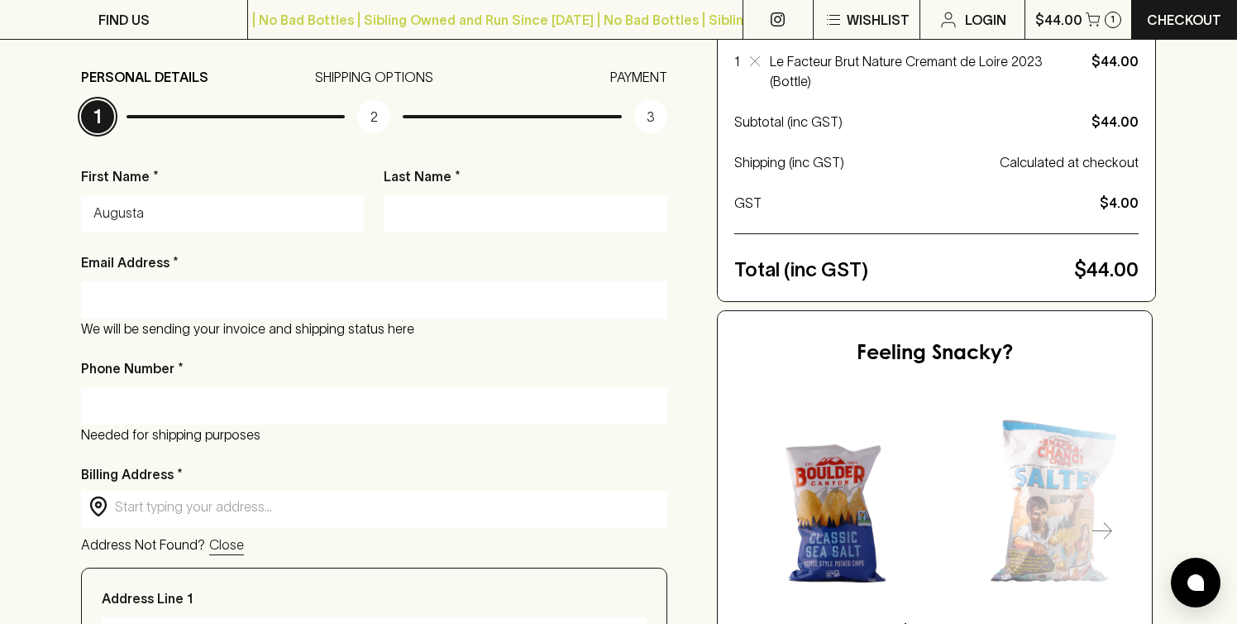
type input "0430637804"
type input "u8 [STREET_ADDRESS][PERSON_NAME]"
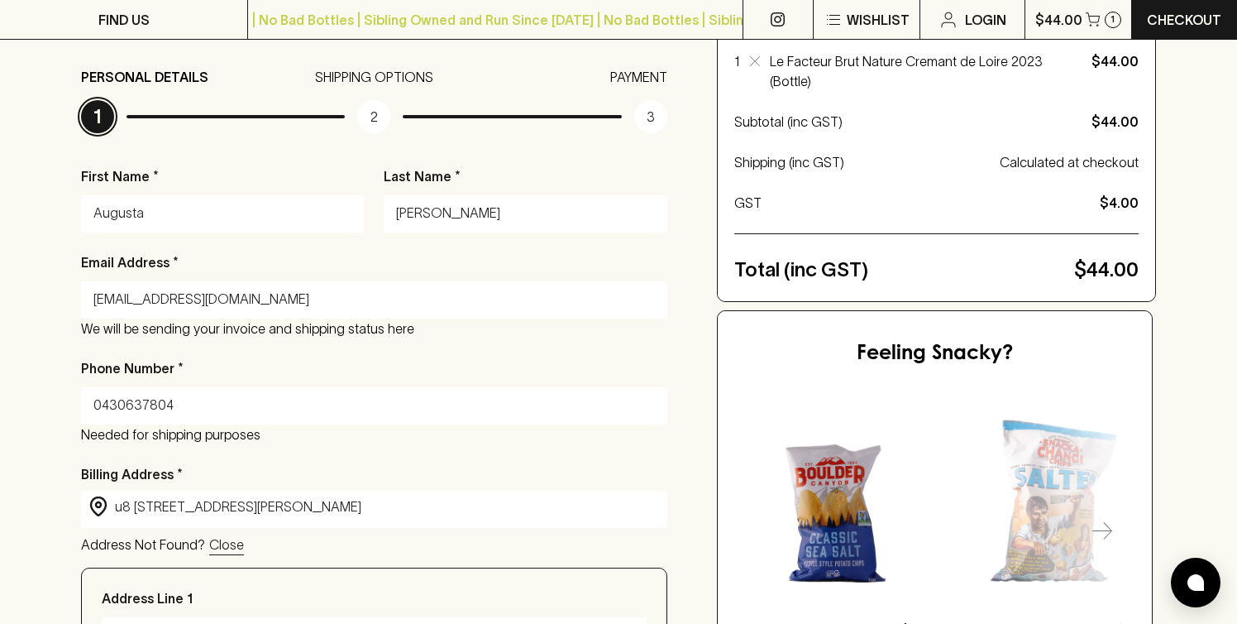
type input "thornbury"
type input "3071"
type input "VIC"
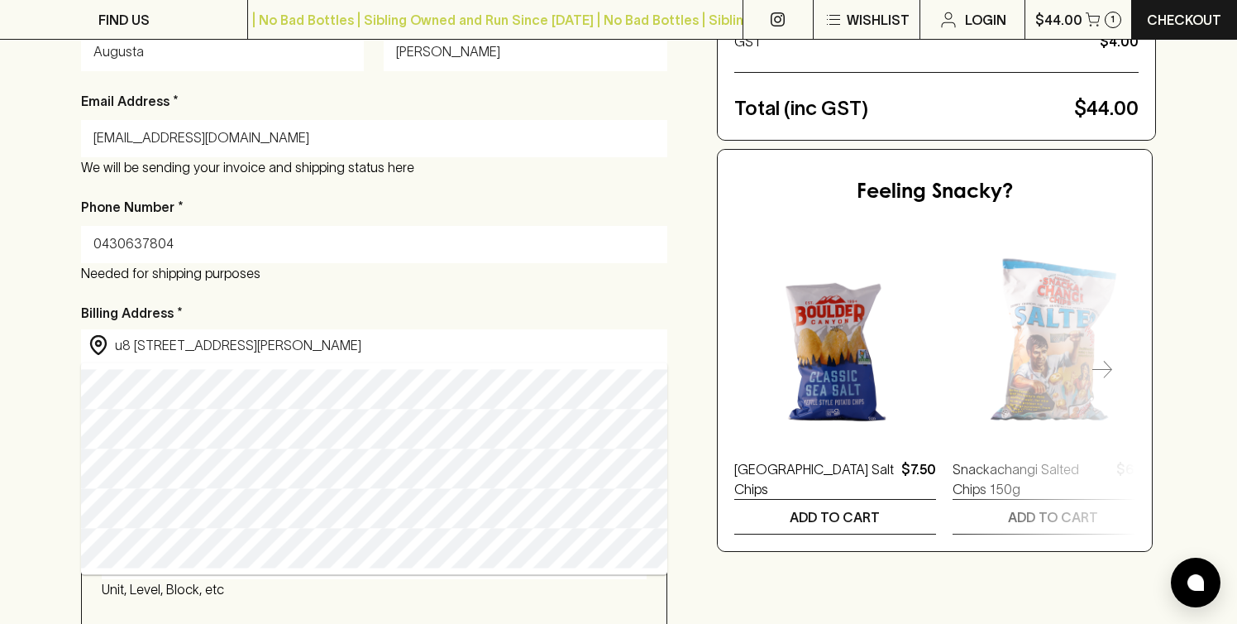
scroll to position [371, 0]
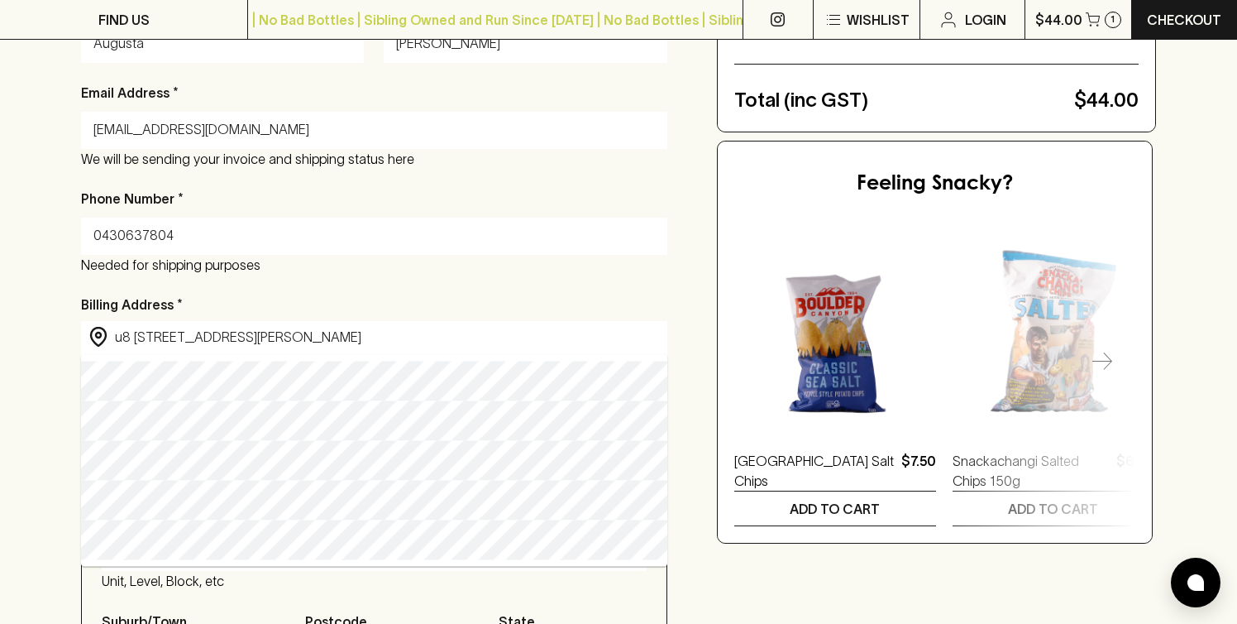
click at [230, 332] on input "u8 [STREET_ADDRESS][PERSON_NAME]" at bounding box center [387, 337] width 545 height 19
type input "[STREET_ADDRESS][PERSON_NAME]"
type input "[STREET_ADDRESS]"
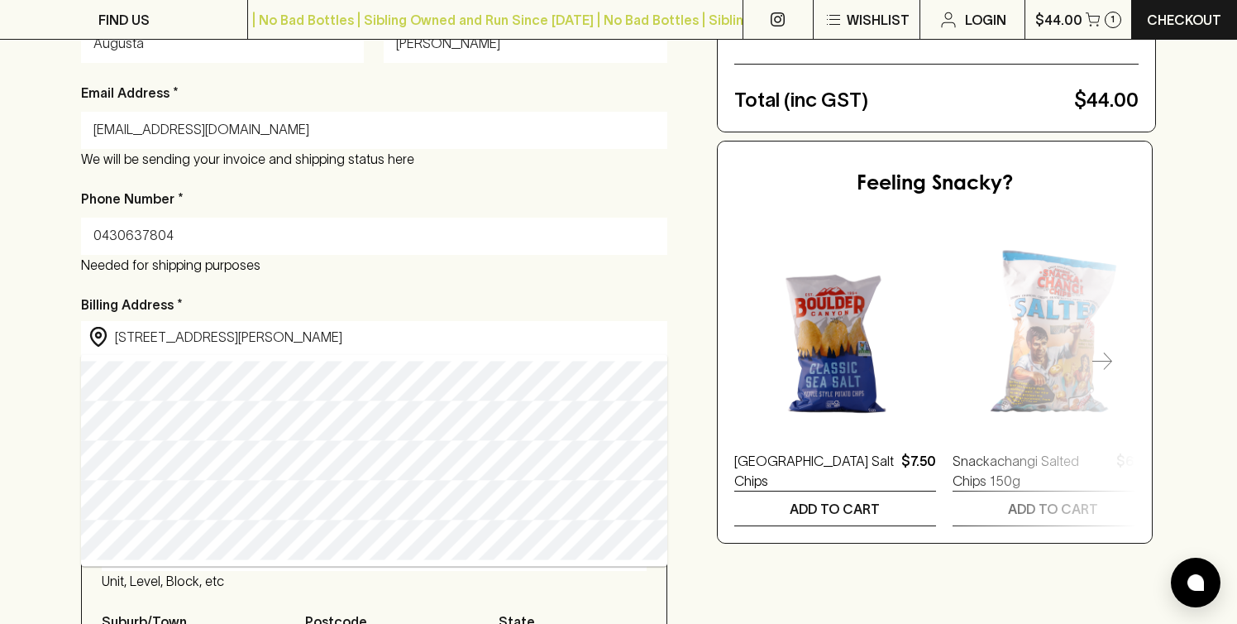
type input "[PERSON_NAME]"
type input "3072"
type input "Victoria"
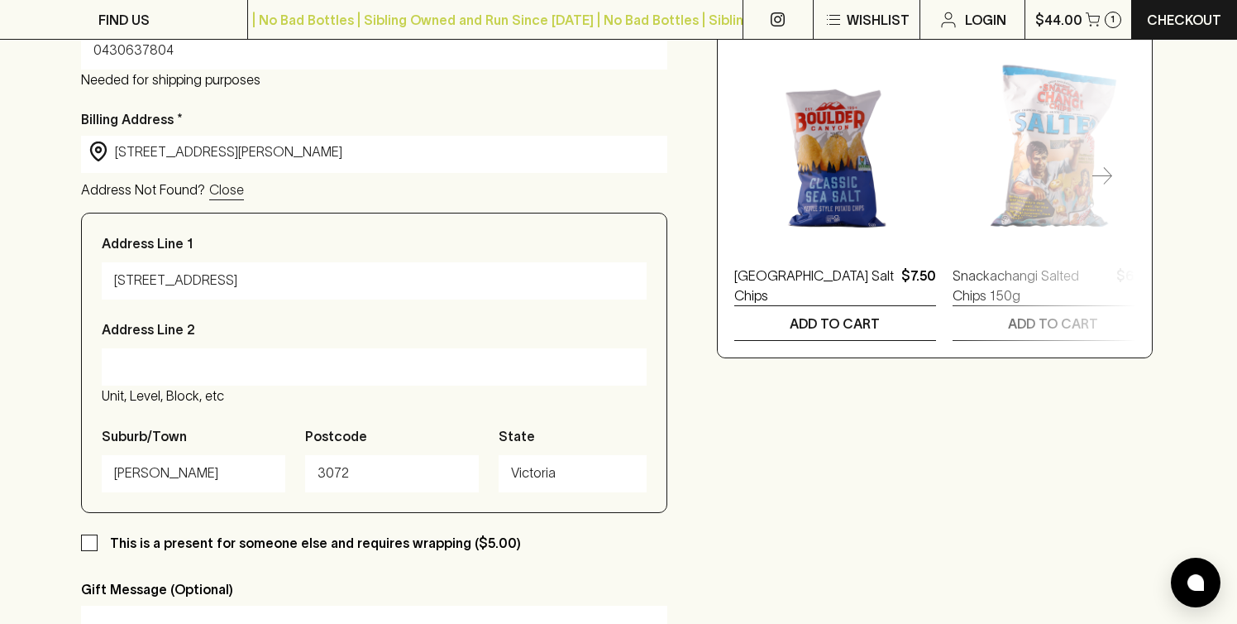
scroll to position [563, 0]
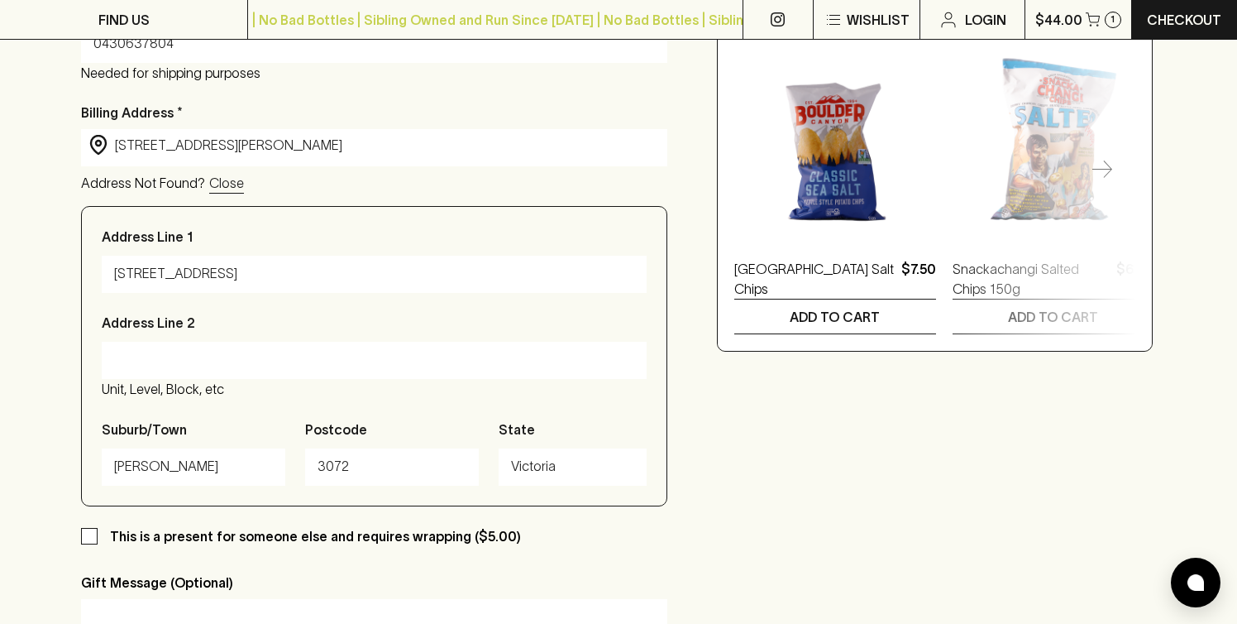
click at [254, 370] on input "Address Line 2" at bounding box center [374, 360] width 520 height 26
click at [591, 564] on div "This is a present for someone else and requires wrapping ($5.00) Gift Message (…" at bounding box center [374, 623] width 586 height 195
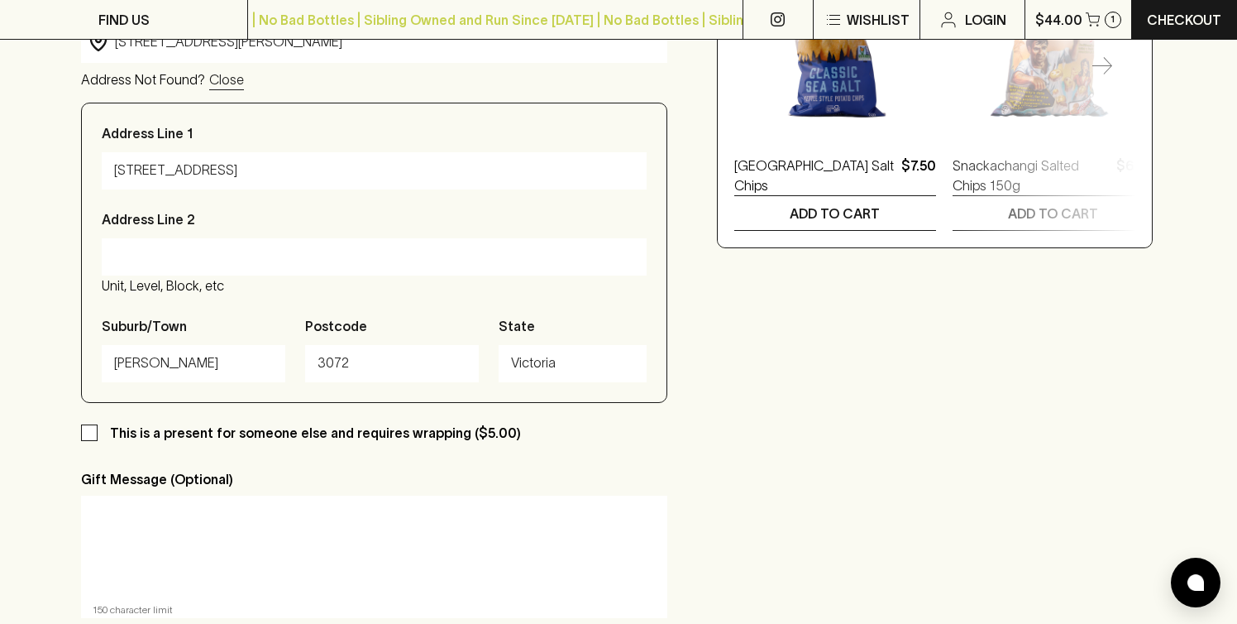
scroll to position [745, 0]
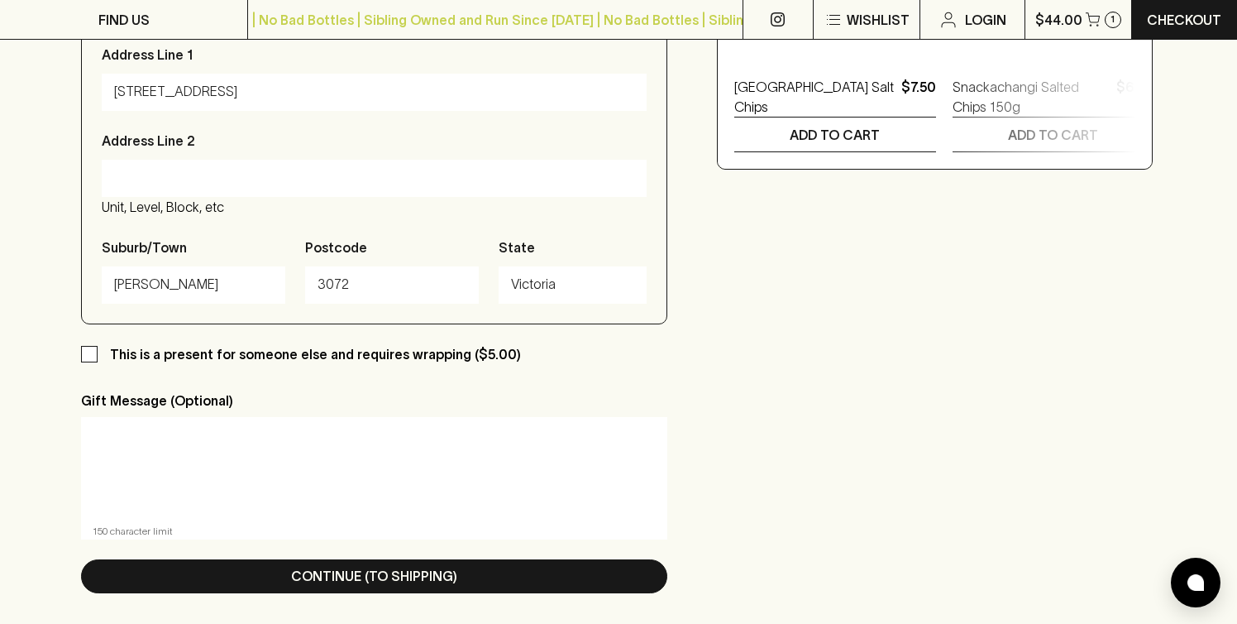
click at [414, 344] on div "First Name * [PERSON_NAME] Last Name * [PERSON_NAME] Email Address * [EMAIL_ADD…" at bounding box center [374, 118] width 586 height 990
click at [414, 352] on p "This is a present for someone else and requires wrapping ($5.00)" at bounding box center [315, 354] width 411 height 20
click at [98, 352] on input "This is a present for someone else and requires wrapping ($5.00)" at bounding box center [89, 354] width 17 height 17
checkbox input "true"
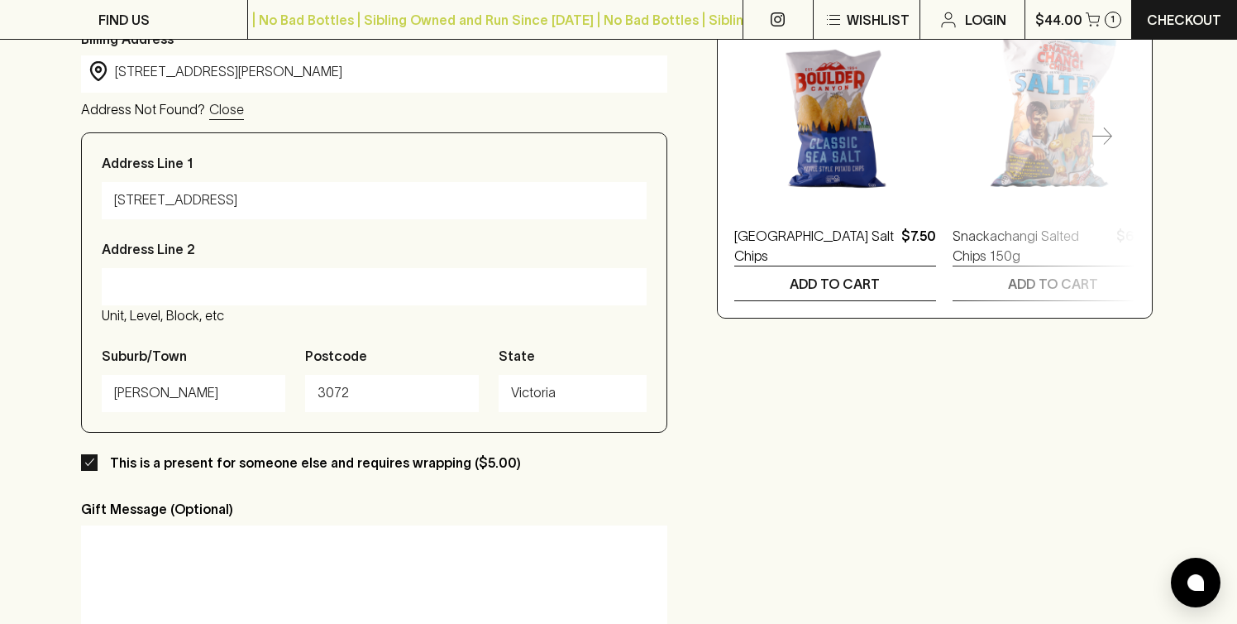
scroll to position [779, 0]
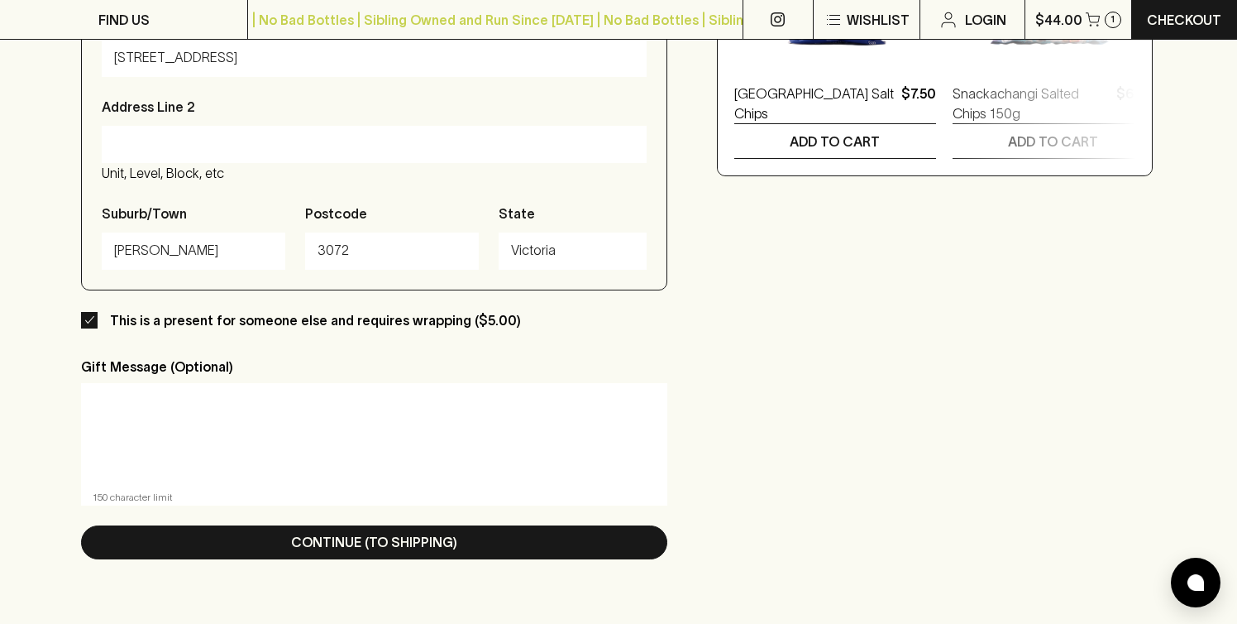
click at [423, 423] on textarea at bounding box center [374, 434] width 563 height 76
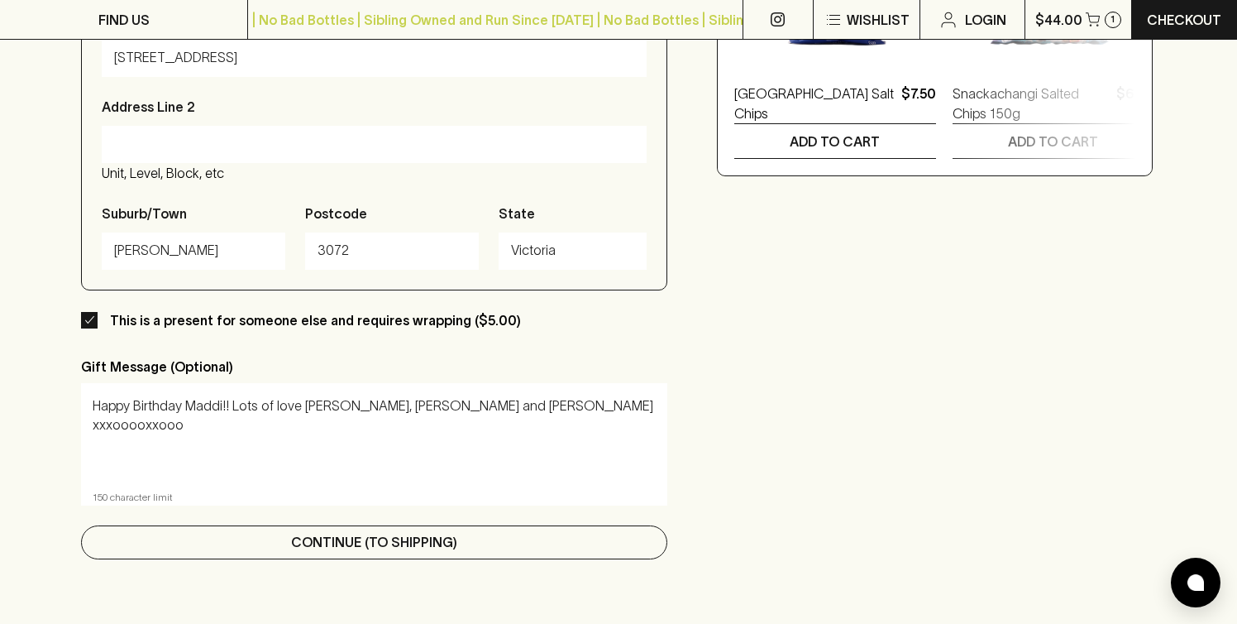
type textarea "Happy Birthday Maddi!! Lots of love [PERSON_NAME], [PERSON_NAME] and [PERSON_NA…"
click at [409, 550] on p "Continue (To Shipping)" at bounding box center [374, 542] width 166 height 20
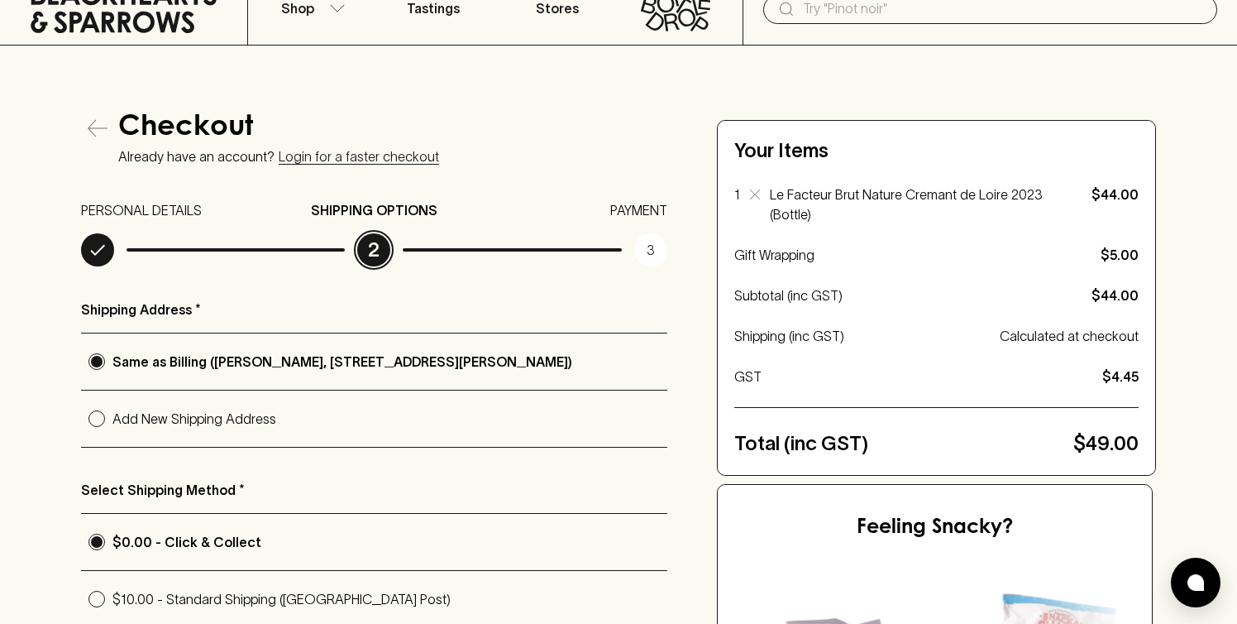
scroll to position [90, 0]
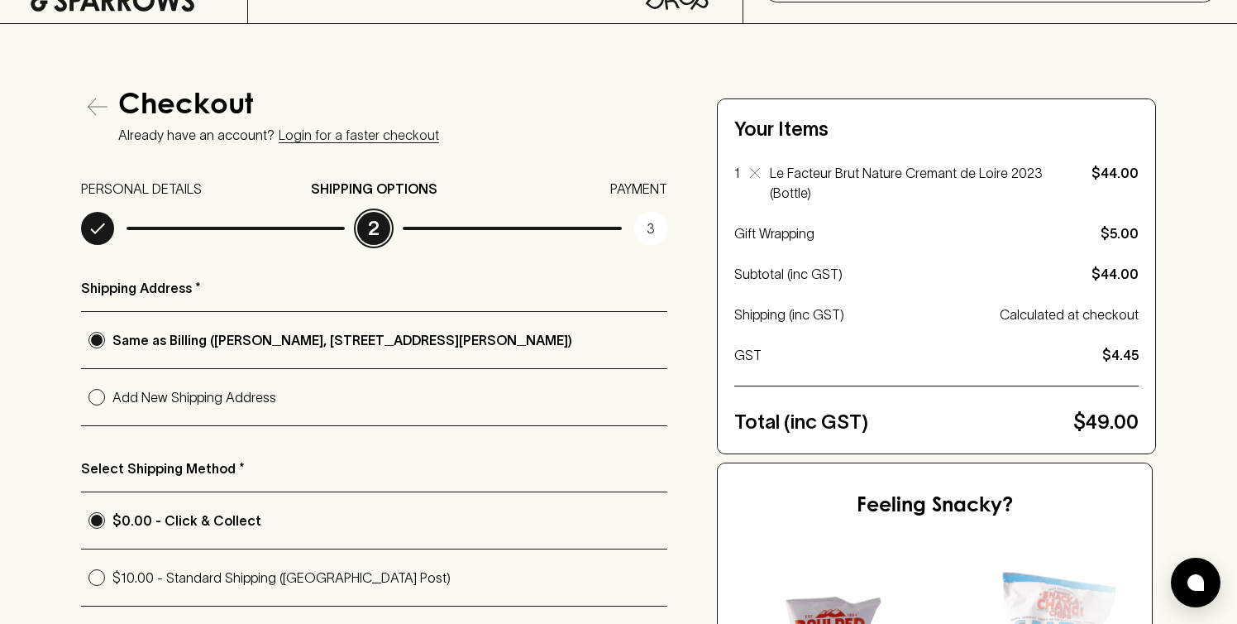
click at [256, 397] on p "Add New Shipping Address" at bounding box center [389, 397] width 555 height 20
click at [112, 397] on input "Add New Shipping Address" at bounding box center [96, 396] width 31 height 31
radio input "true"
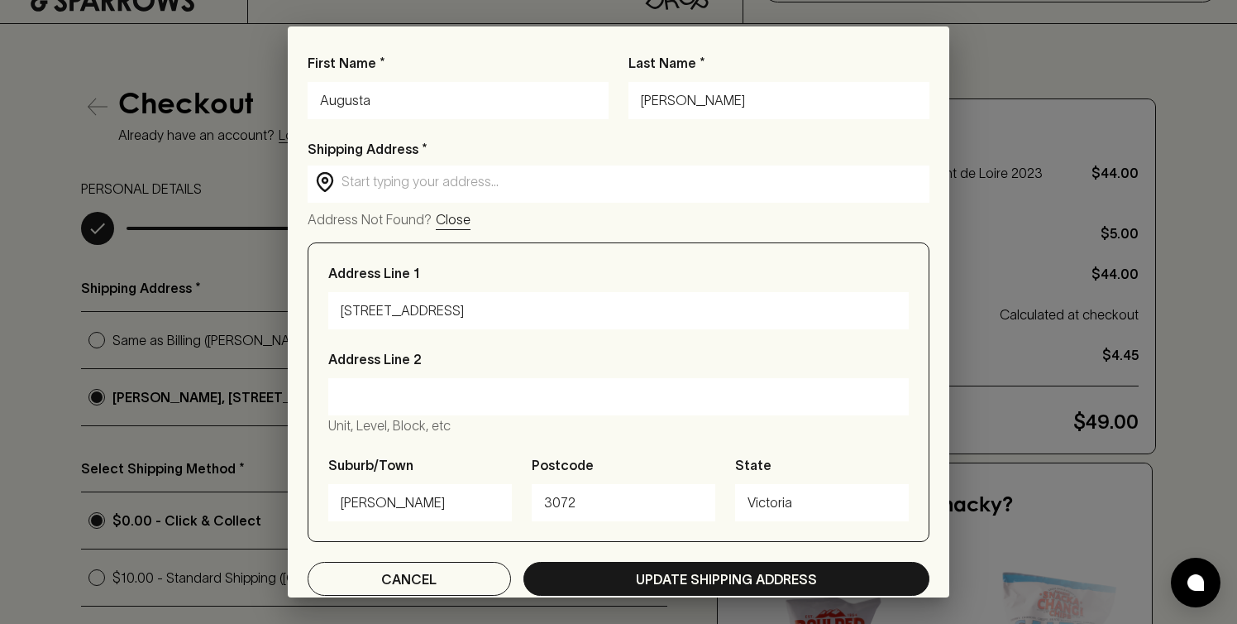
click at [452, 113] on div "Augusta" at bounding box center [458, 100] width 301 height 37
click at [451, 189] on input "text" at bounding box center [632, 181] width 581 height 19
click at [467, 180] on input "text" at bounding box center [632, 181] width 581 height 19
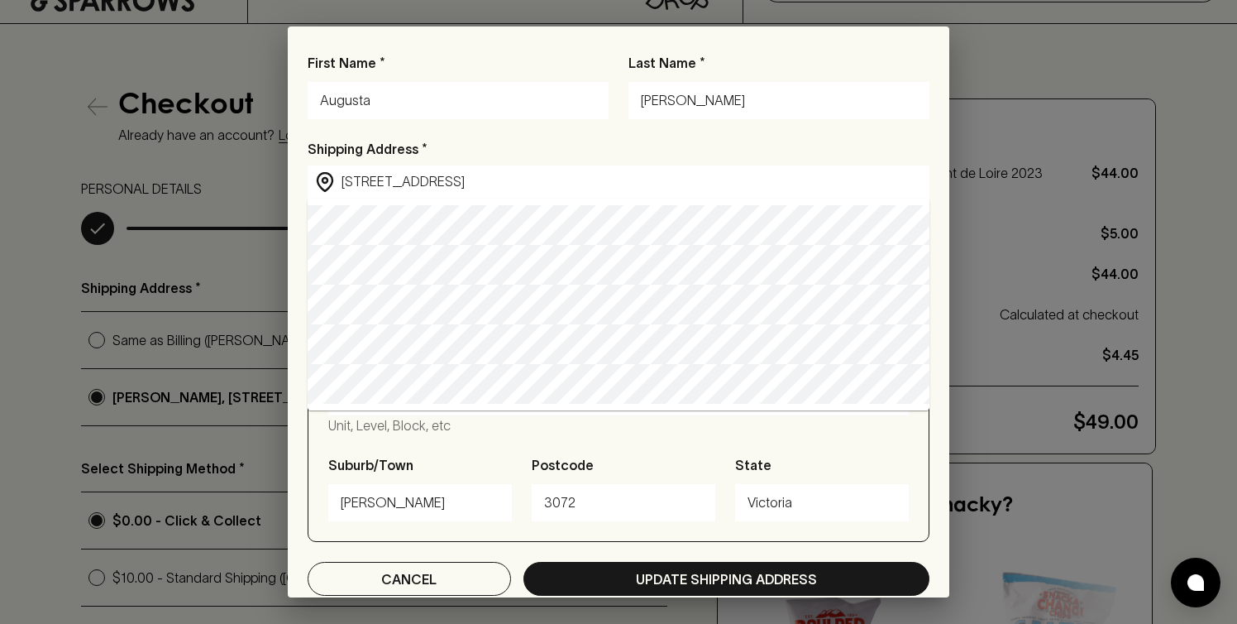
type input "[STREET_ADDRESS]"
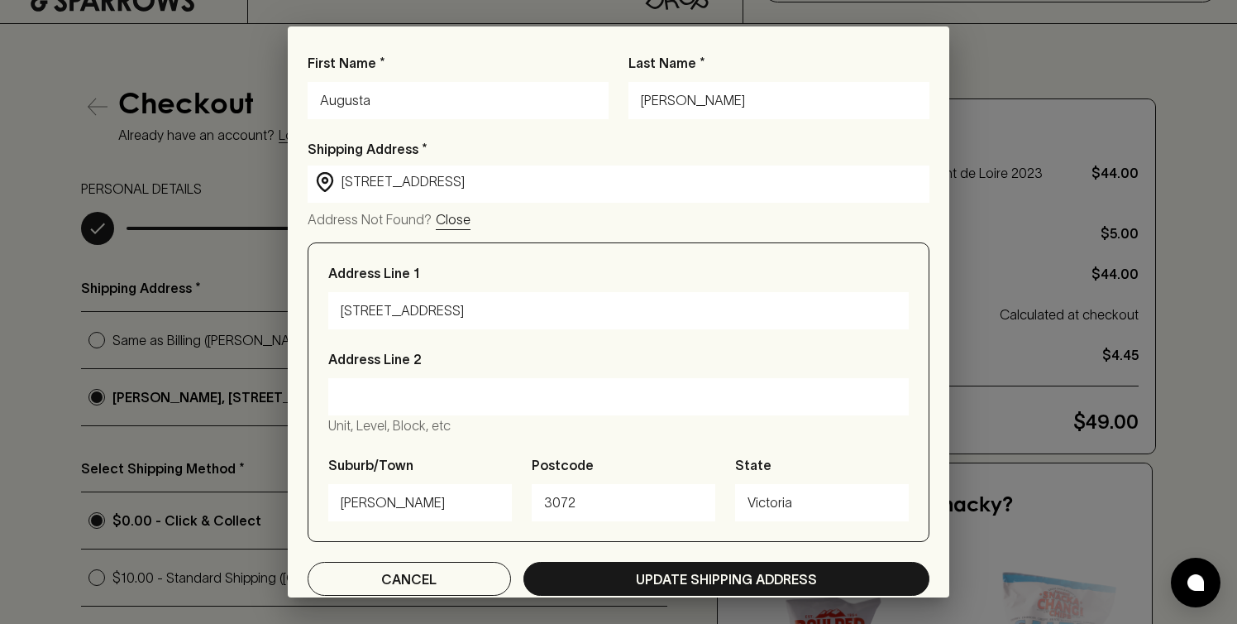
type input "[STREET_ADDRESS]"
type input "[GEOGRAPHIC_DATA]"
type input "3446"
type input "[STREET_ADDRESS]"
click at [416, 107] on input "Augusta" at bounding box center [458, 101] width 276 height 26
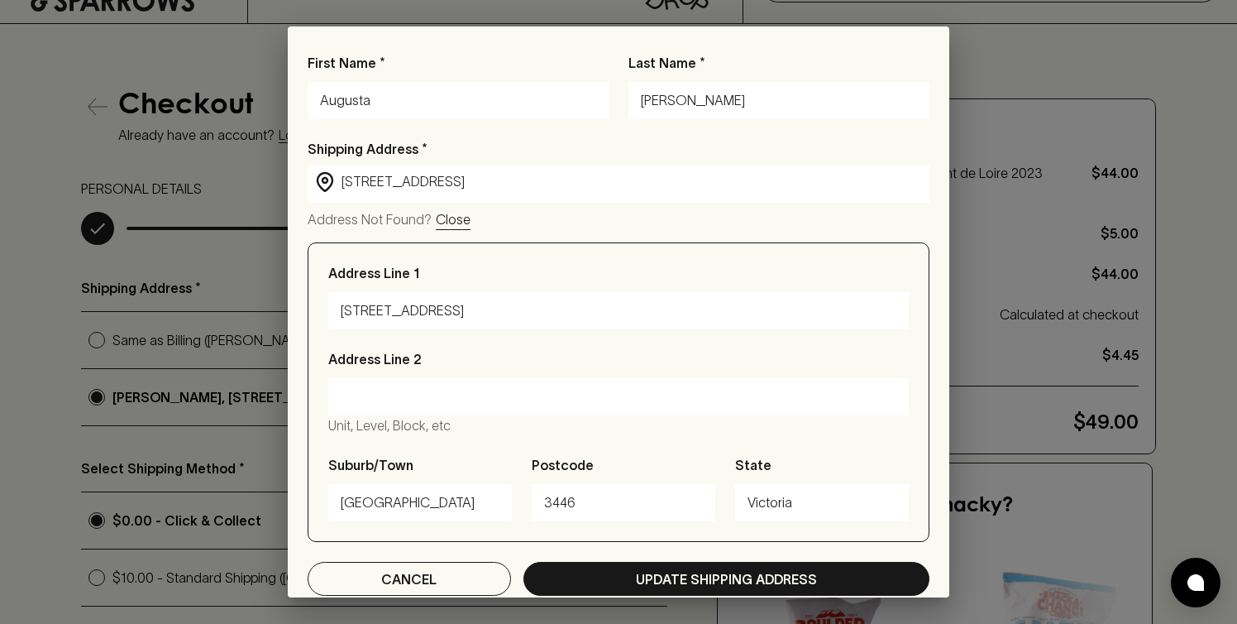
click at [416, 107] on input "Augusta" at bounding box center [458, 101] width 276 height 26
type input "[PERSON_NAME]"
click at [763, 88] on input "[PERSON_NAME]" at bounding box center [779, 101] width 276 height 26
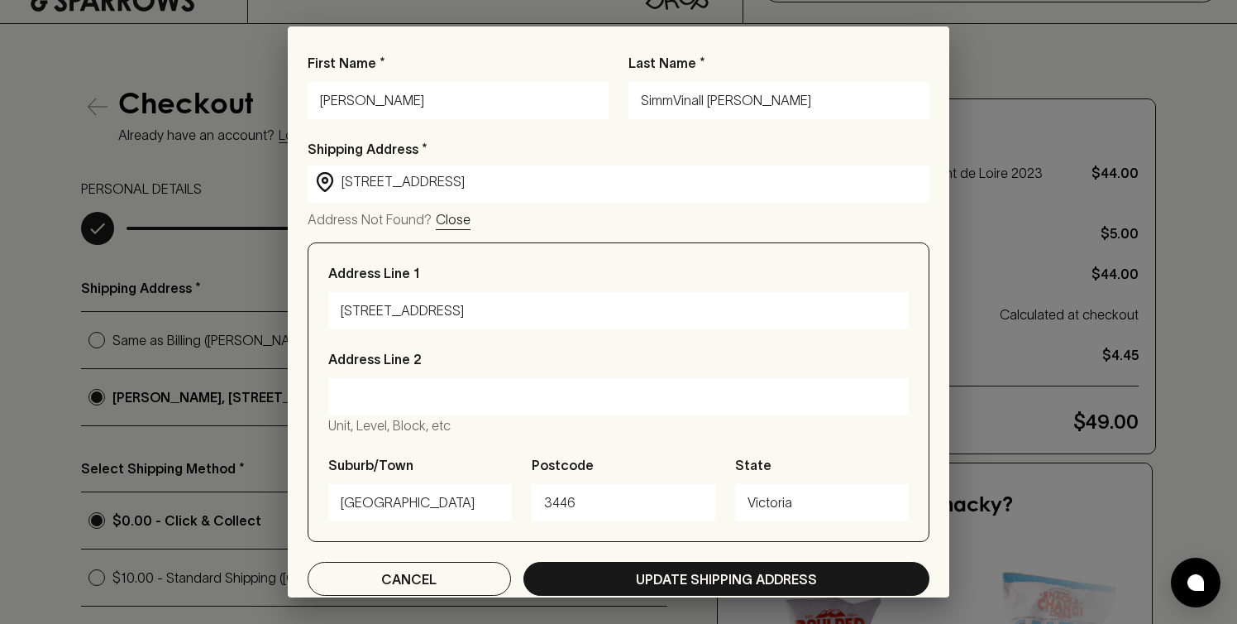
drag, startPoint x: 764, startPoint y: 98, endPoint x: 682, endPoint y: 98, distance: 81.9
click at [682, 98] on input "SimmVinall [PERSON_NAME]" at bounding box center [779, 101] width 276 height 26
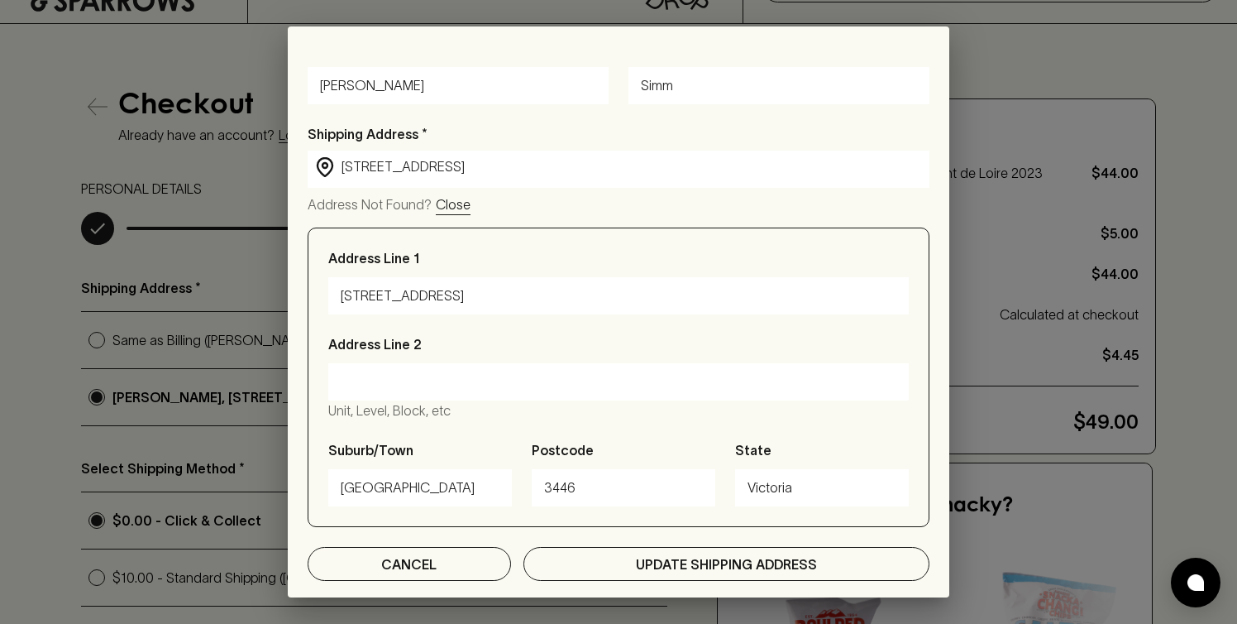
type input "Simm"
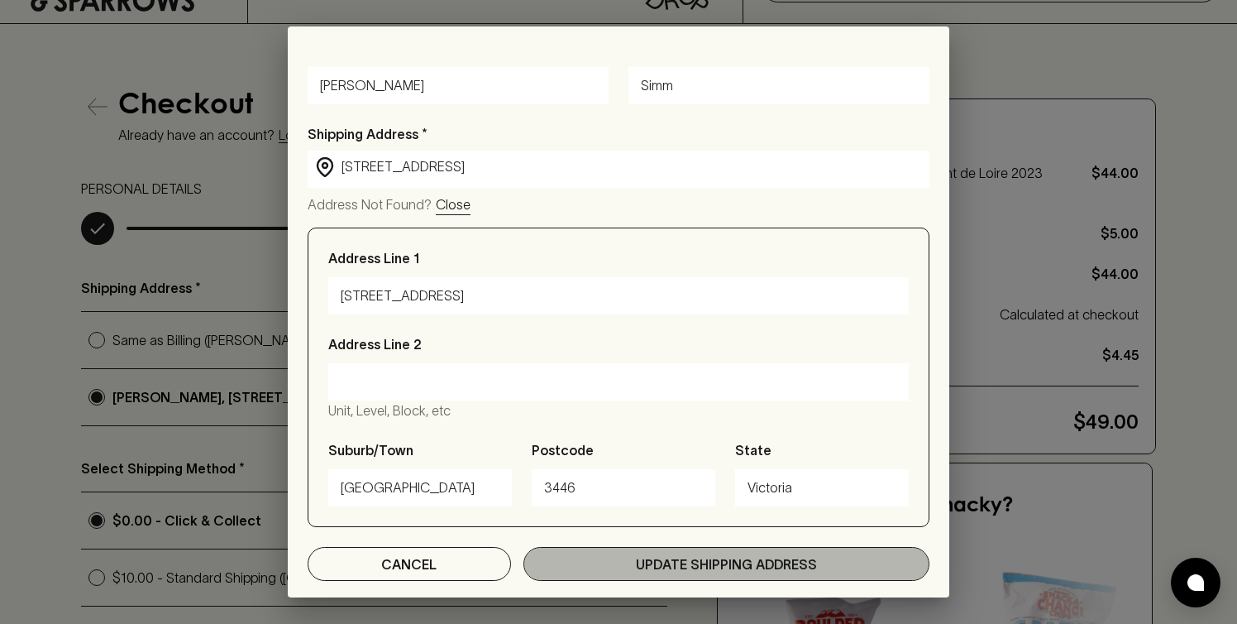
click at [746, 563] on p "Update Shipping Address" at bounding box center [726, 564] width 181 height 20
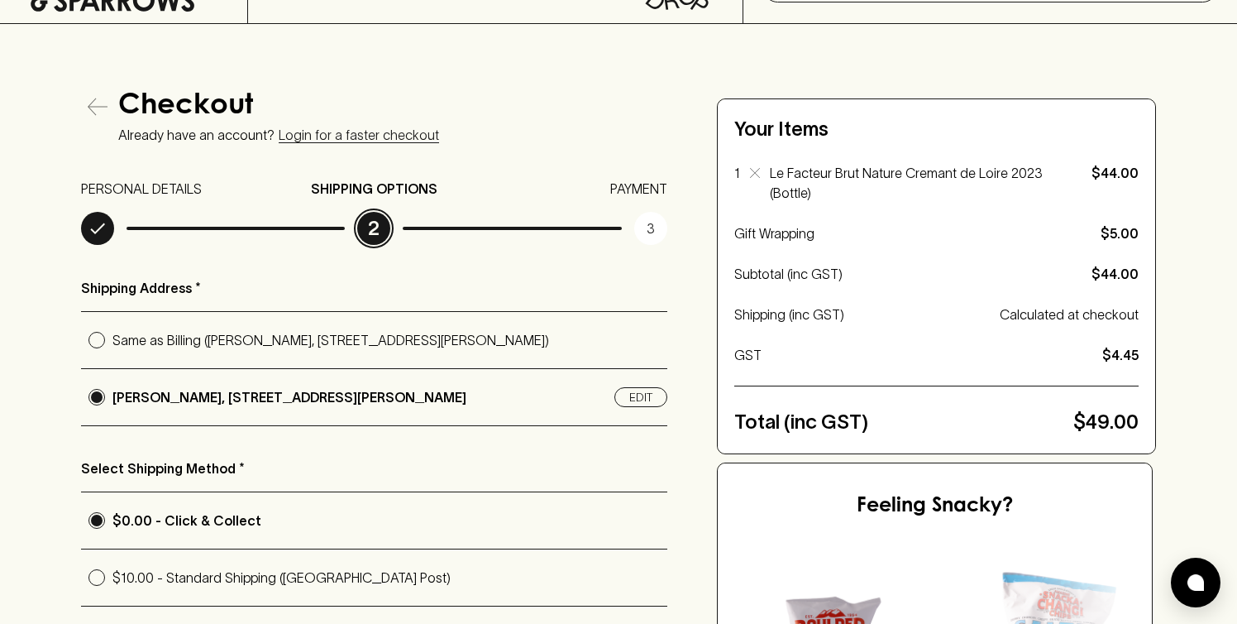
radio input "true"
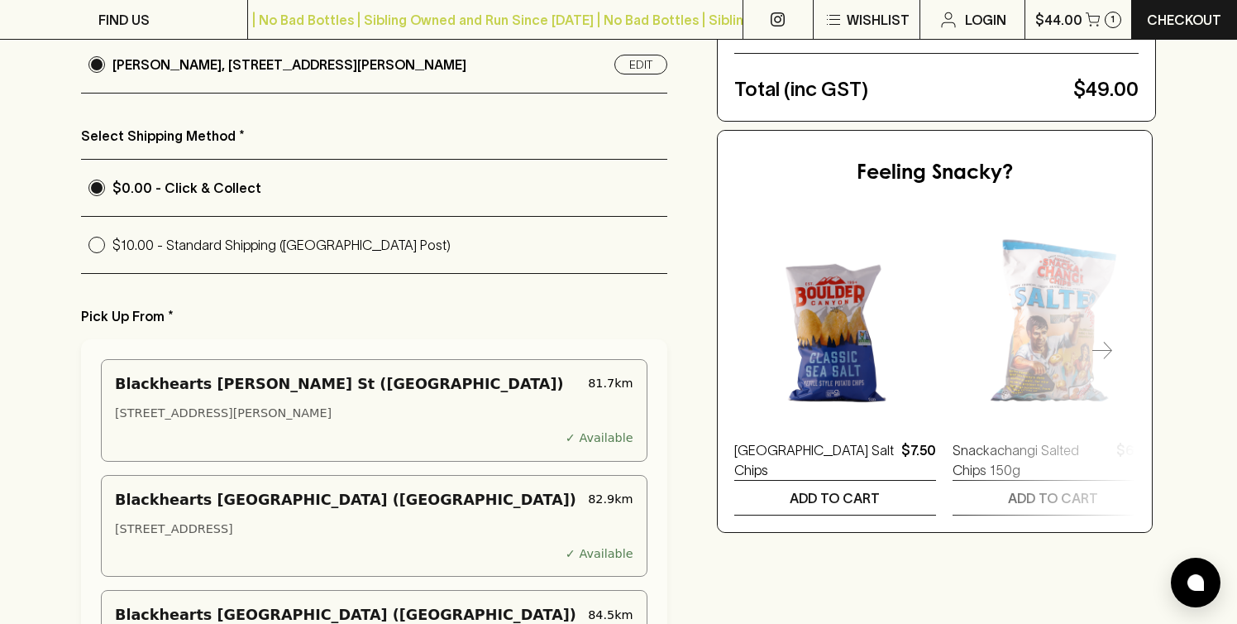
scroll to position [398, 0]
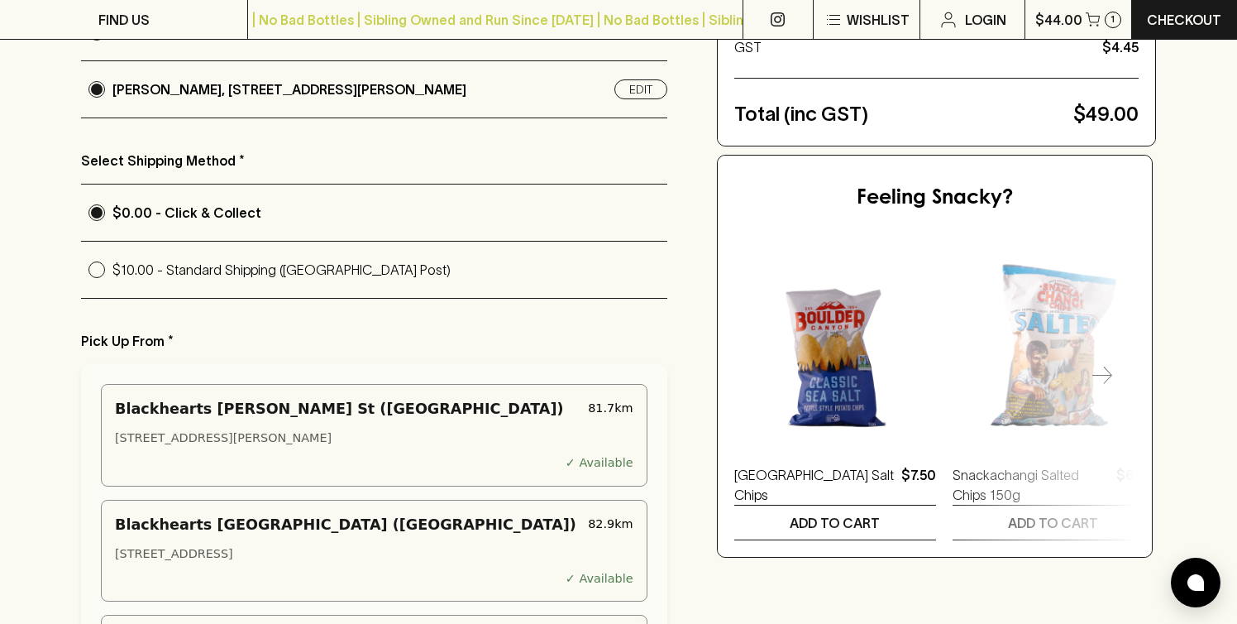
click at [212, 261] on p "$10.00 - Standard Shipping ([GEOGRAPHIC_DATA] Post)" at bounding box center [389, 270] width 555 height 20
click at [112, 261] on input "$10.00 - Standard Shipping ([GEOGRAPHIC_DATA] Post)" at bounding box center [96, 269] width 31 height 31
radio input "true"
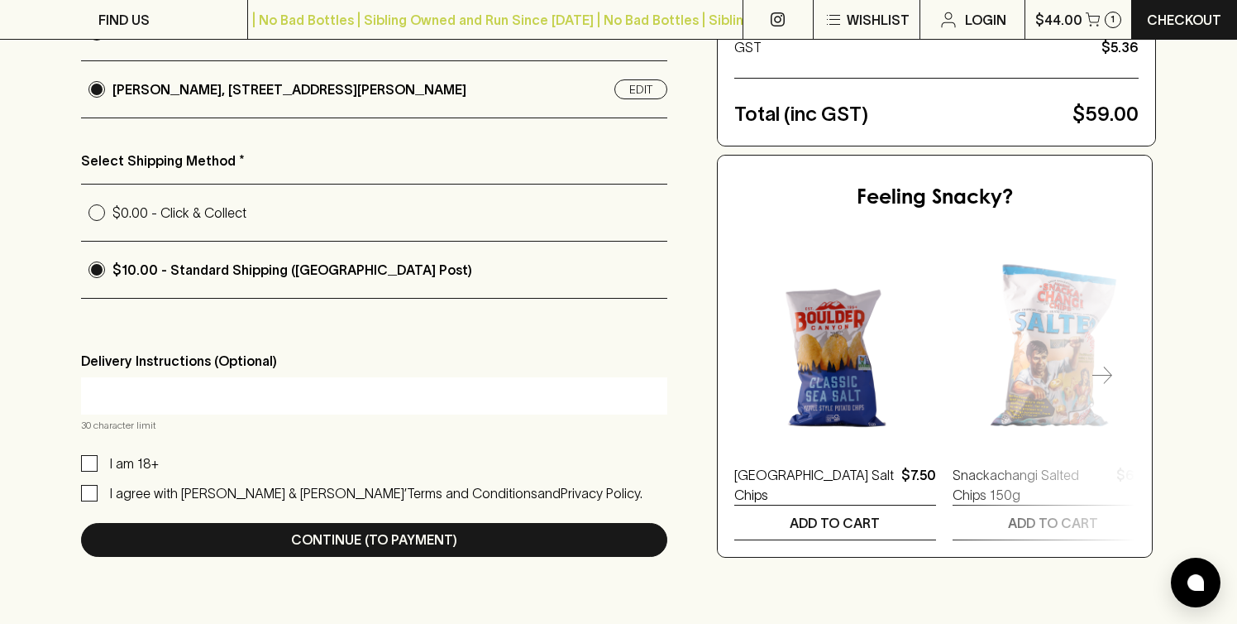
click at [482, 388] on input "text" at bounding box center [374, 395] width 562 height 26
type input "Leave on doorstep"
click at [104, 465] on span "I am 18+" at bounding box center [128, 463] width 61 height 20
click at [98, 465] on input "I am 18+" at bounding box center [89, 463] width 17 height 17
checkbox input "true"
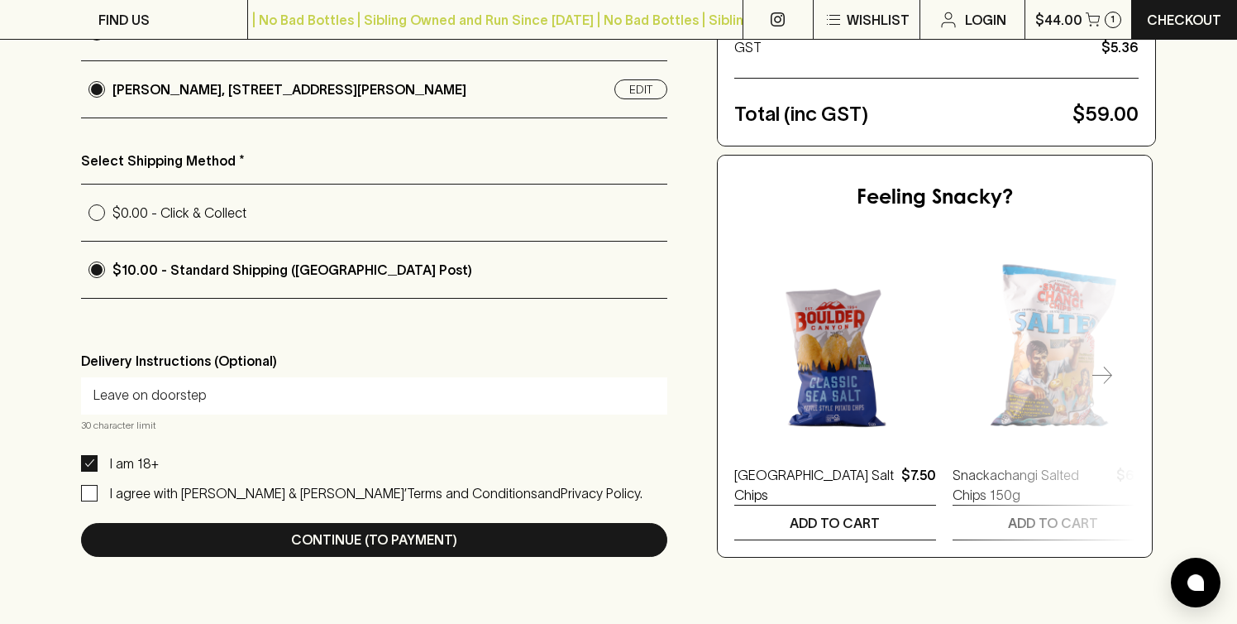
click at [96, 489] on input "I agree with [PERSON_NAME] & [PERSON_NAME]’ Terms and Conditions and Privacy Po…" at bounding box center [89, 493] width 17 height 17
checkbox input "true"
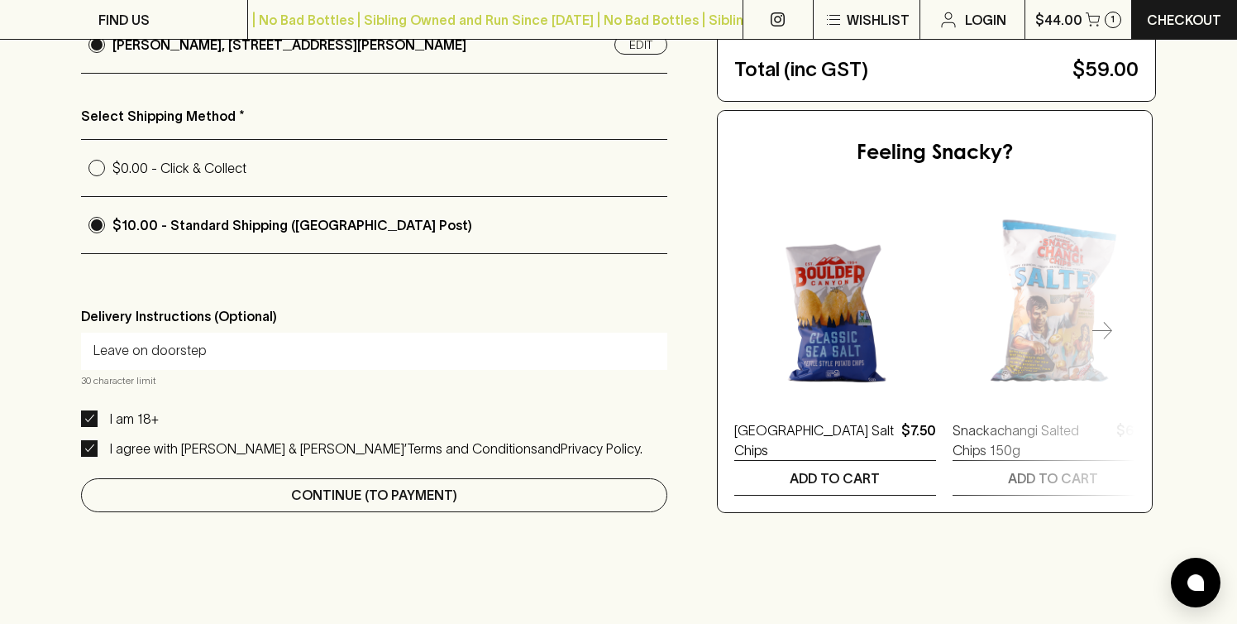
scroll to position [446, 0]
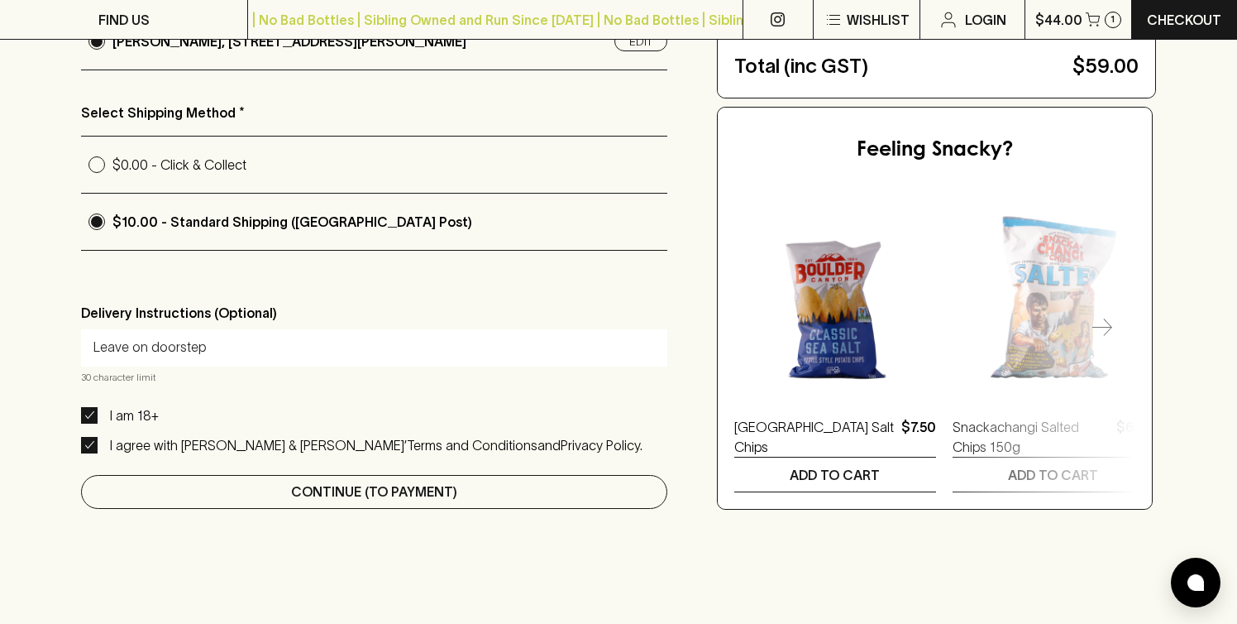
click at [583, 484] on button "Continue (To Payment)" at bounding box center [374, 492] width 586 height 34
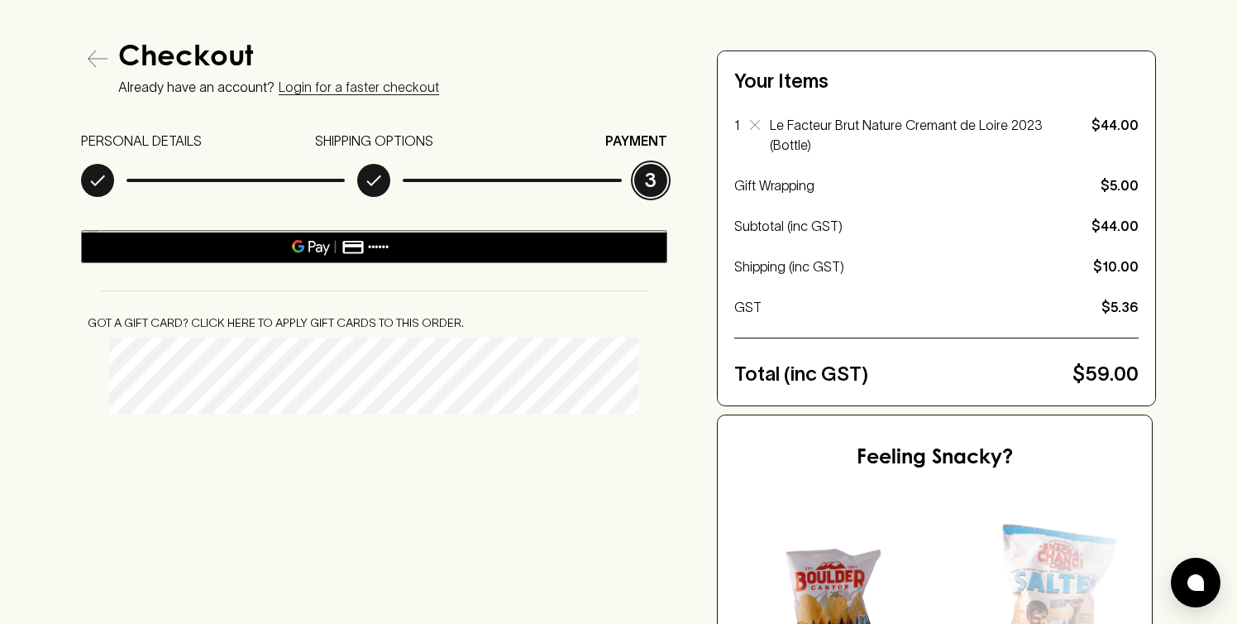
scroll to position [174, 0]
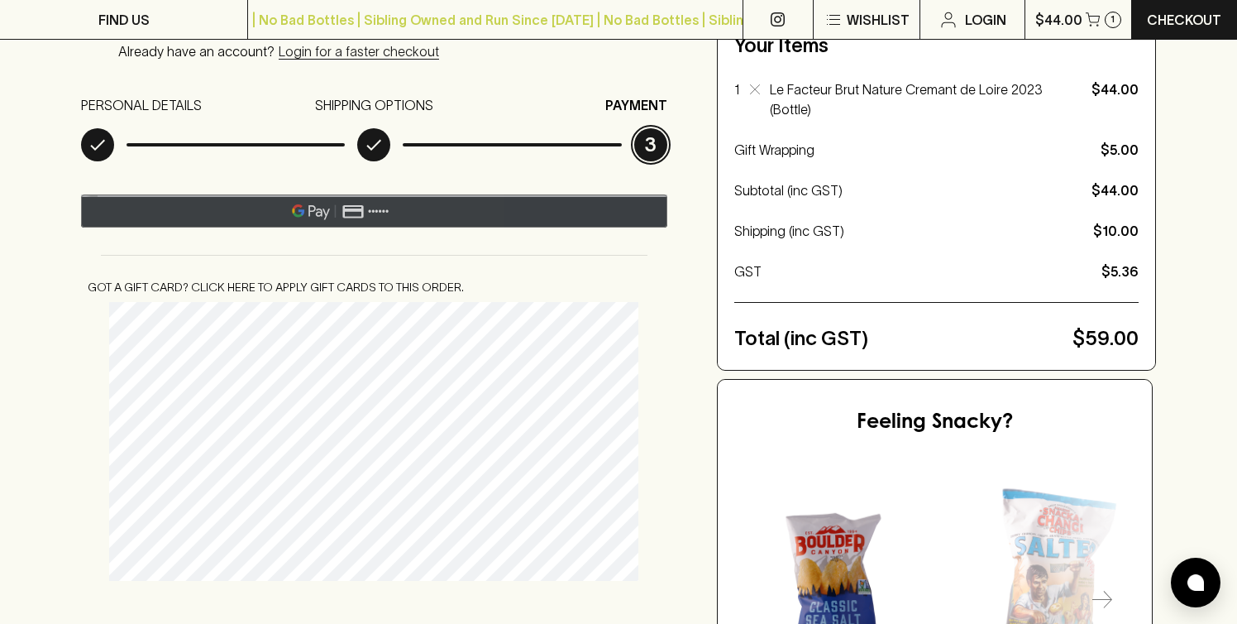
click at [480, 212] on div "@import url(//[DOMAIN_NAME][URL]) ••••••" at bounding box center [506, 212] width 352 height 25
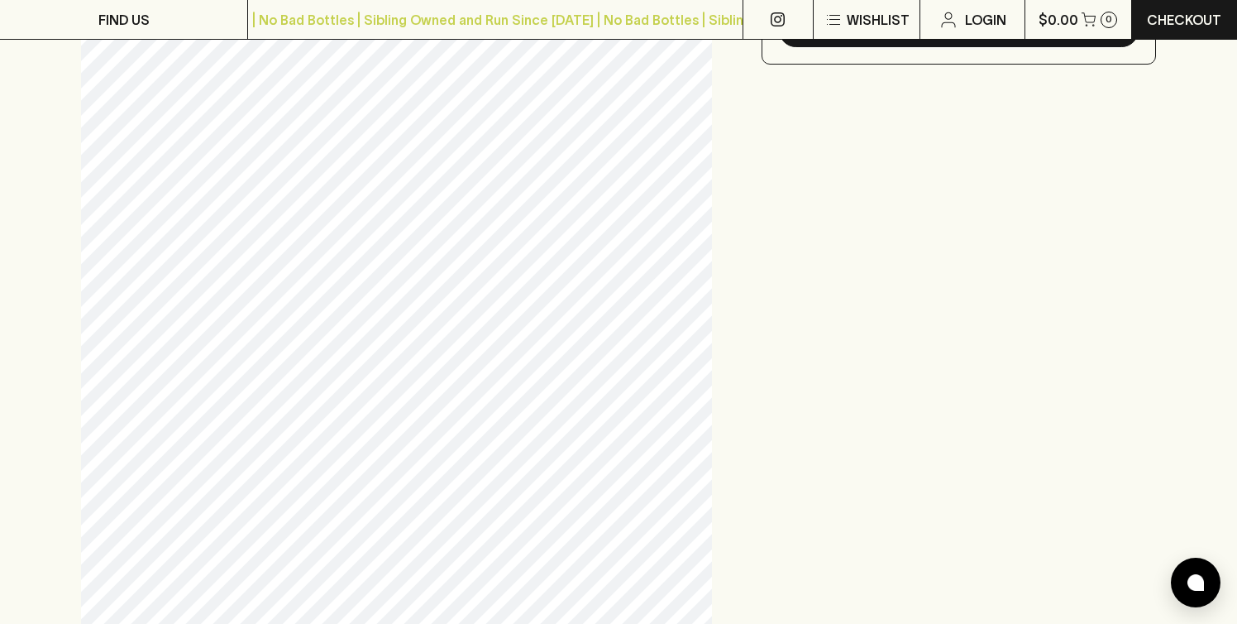
scroll to position [443, 0]
